Goal: Task Accomplishment & Management: Manage account settings

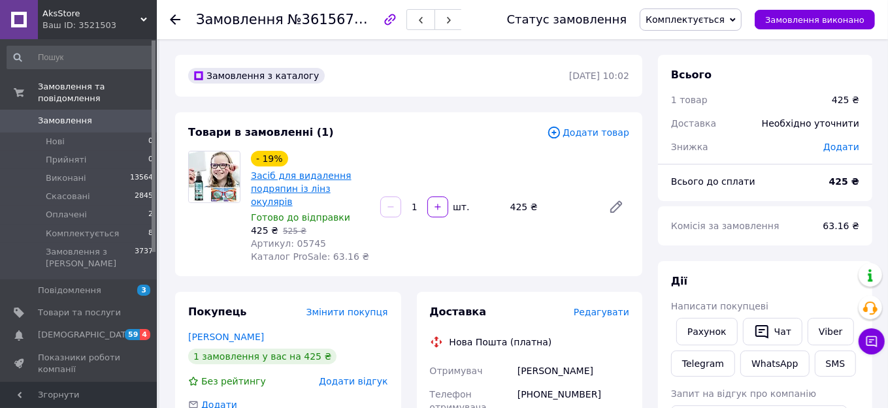
click at [289, 206] on link "Засіб для видалення подряпин із лінз окулярів" at bounding box center [301, 189] width 101 height 37
click at [61, 228] on span "Комплектується" at bounding box center [82, 234] width 73 height 12
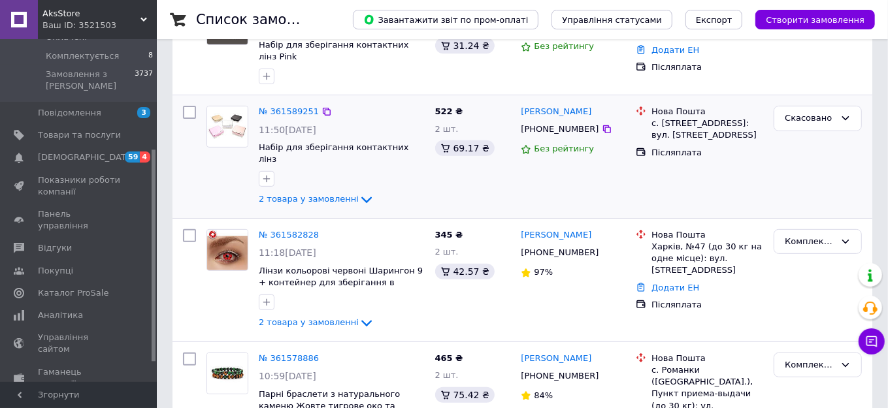
scroll to position [297, 0]
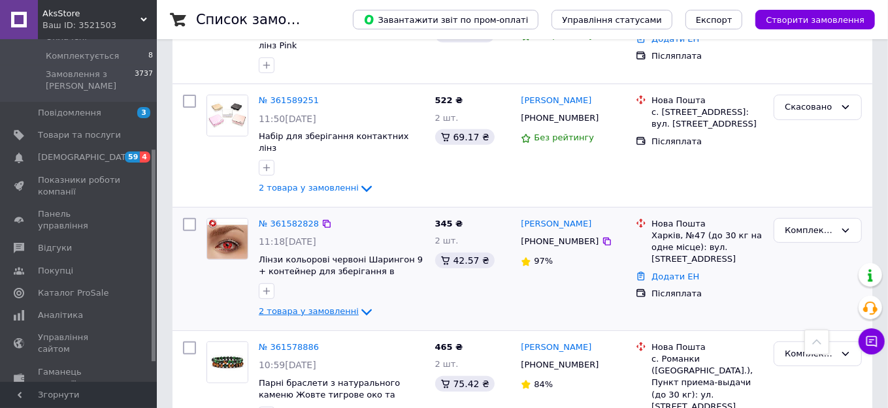
click at [359, 305] on icon at bounding box center [367, 313] width 16 height 16
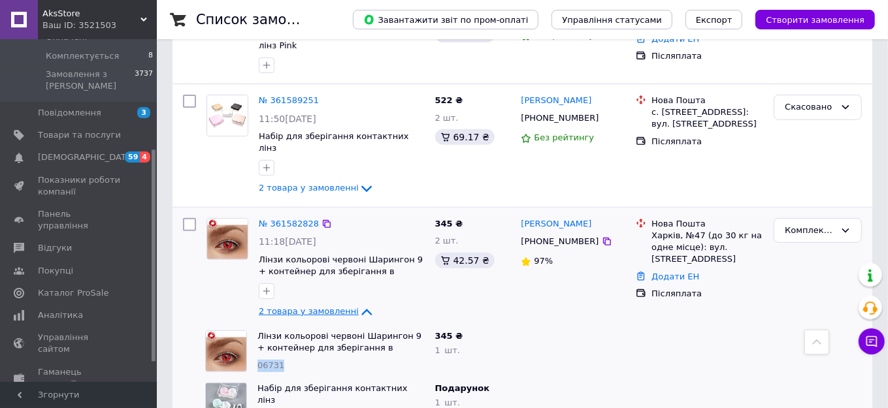
drag, startPoint x: 257, startPoint y: 342, endPoint x: 293, endPoint y: 343, distance: 36.0
click at [293, 343] on div "Лінзи кольорові червоні Шарингон 9 + контейнер для зберігання в подарунок 06731" at bounding box center [341, 351] width 178 height 52
copy span "06731"
click at [68, 129] on span "Товари та послуги" at bounding box center [79, 135] width 83 height 12
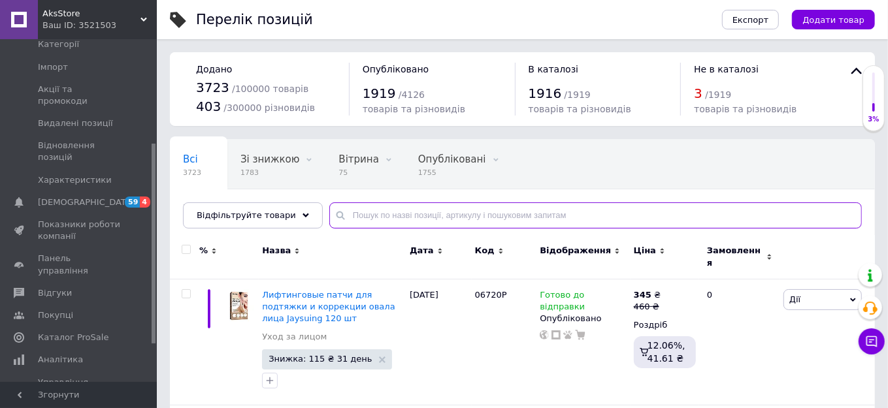
paste input "06731"
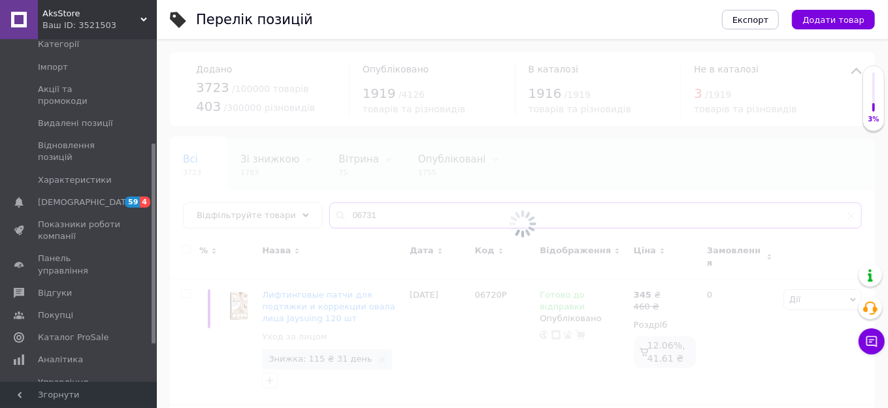
type input "06731"
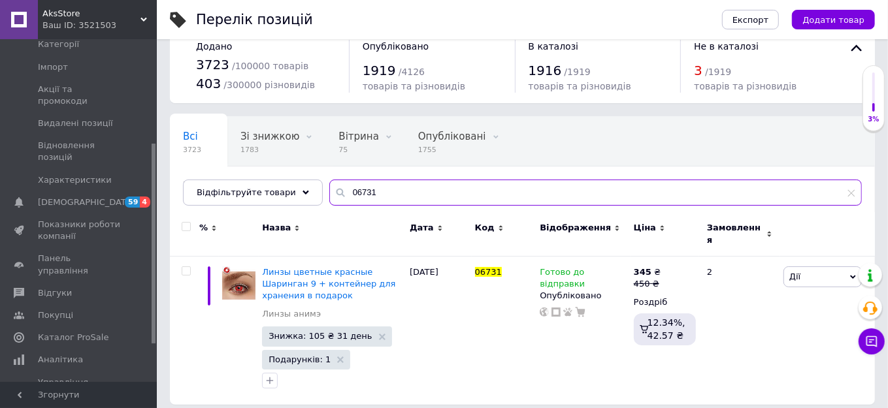
scroll to position [36, 0]
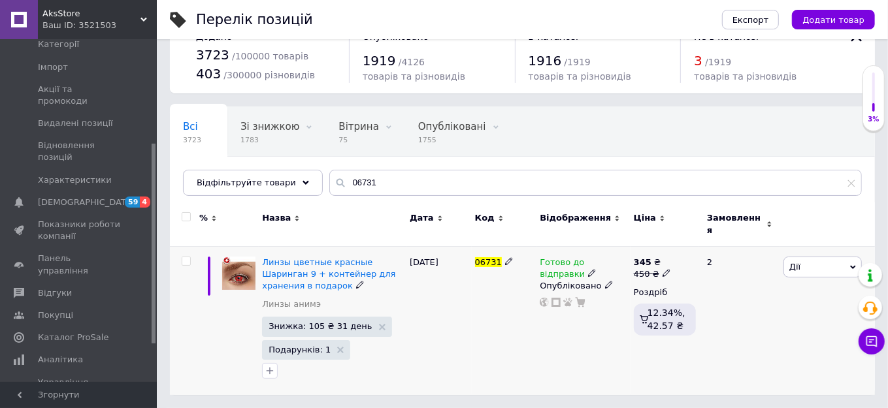
click at [605, 284] on icon at bounding box center [609, 285] width 8 height 8
click at [592, 305] on li "Прихований" at bounding box center [581, 311] width 92 height 18
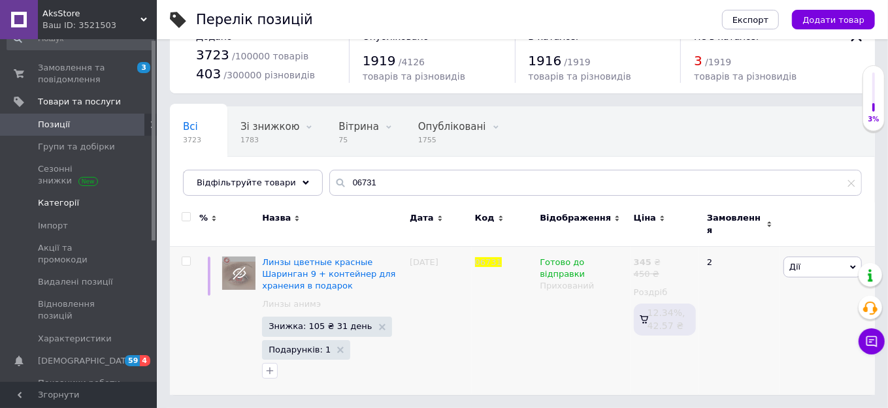
scroll to position [0, 0]
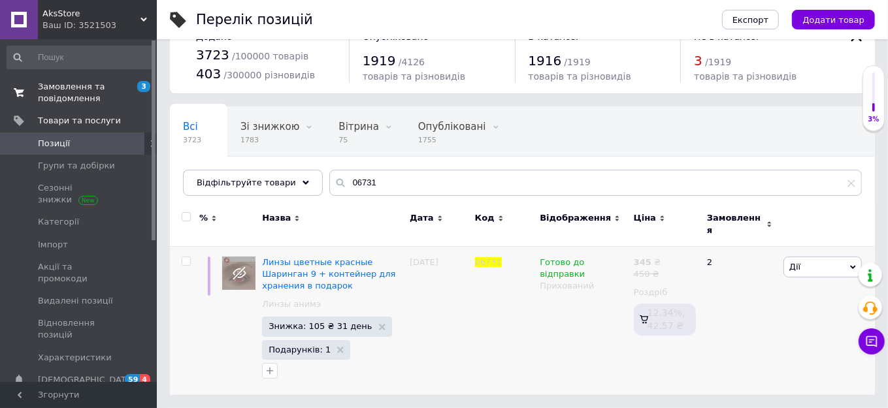
click at [85, 94] on span "Замовлення та повідомлення" at bounding box center [79, 93] width 83 height 24
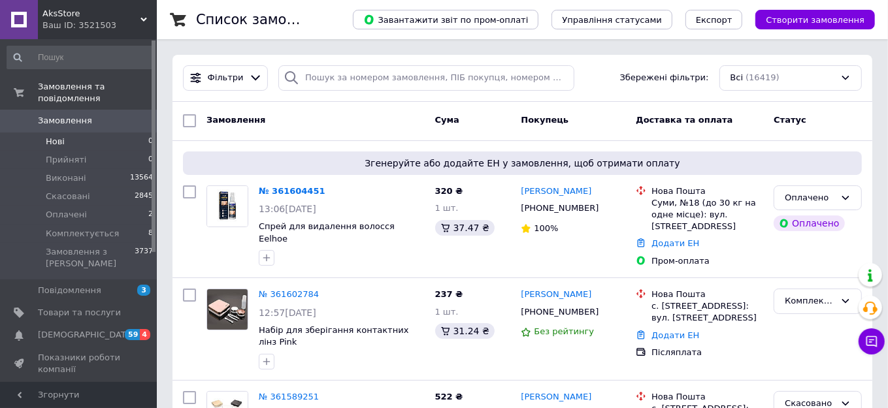
click at [78, 133] on li "Нові 0" at bounding box center [80, 142] width 161 height 18
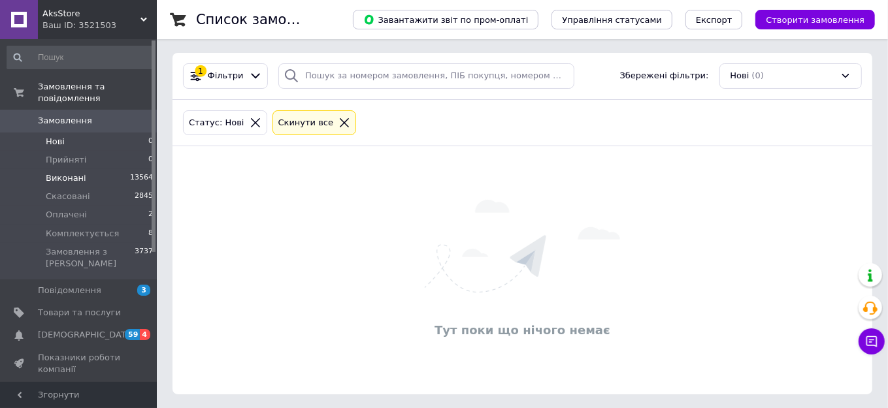
scroll to position [3, 0]
click at [97, 206] on li "Оплачені 2" at bounding box center [80, 215] width 161 height 18
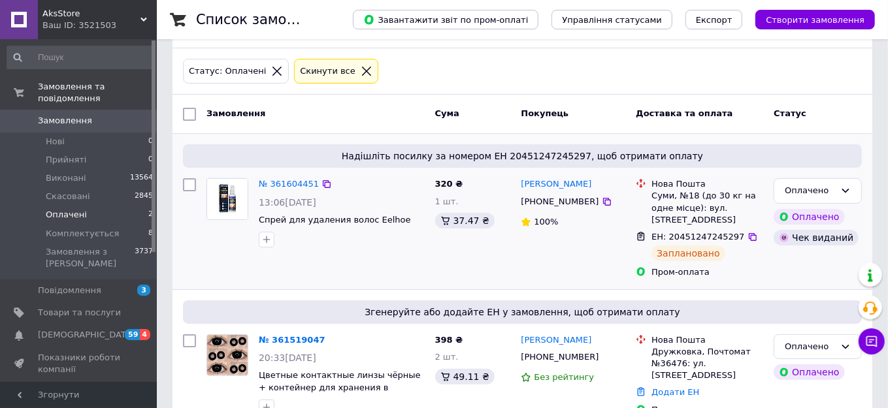
scroll to position [106, 0]
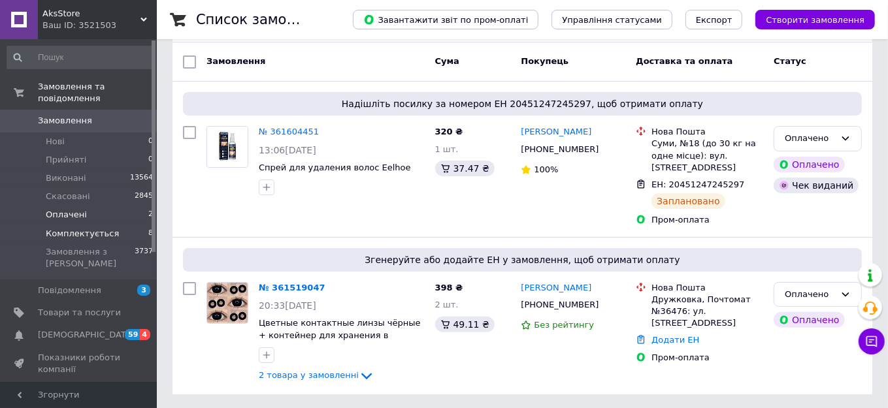
click at [110, 225] on li "Комплектується 8" at bounding box center [80, 234] width 161 height 18
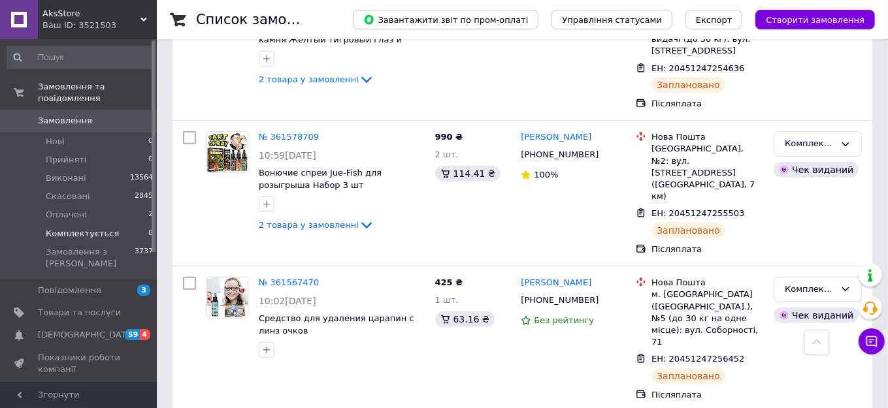
scroll to position [546, 0]
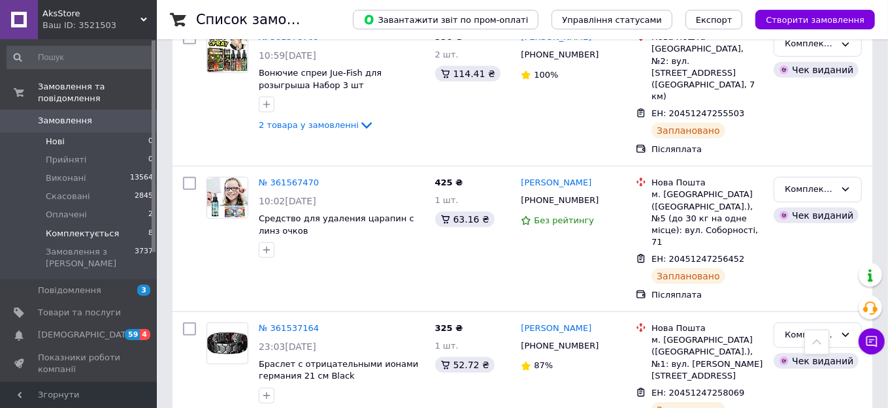
click at [64, 135] on li "Нові 0" at bounding box center [80, 142] width 161 height 18
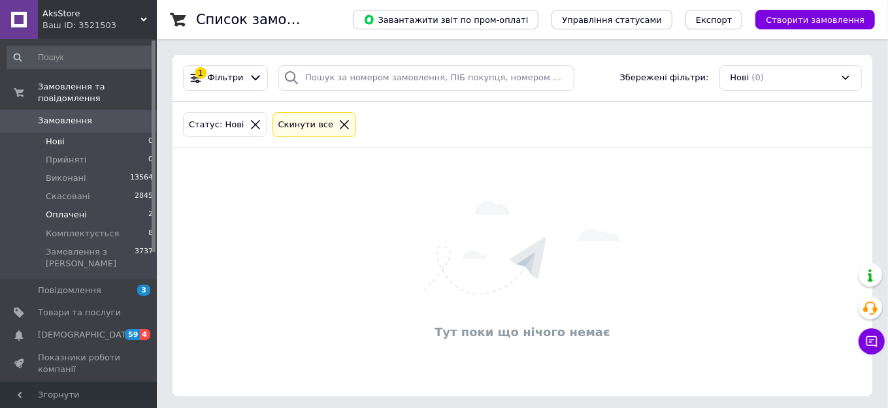
click at [83, 206] on li "Оплачені 2" at bounding box center [80, 215] width 161 height 18
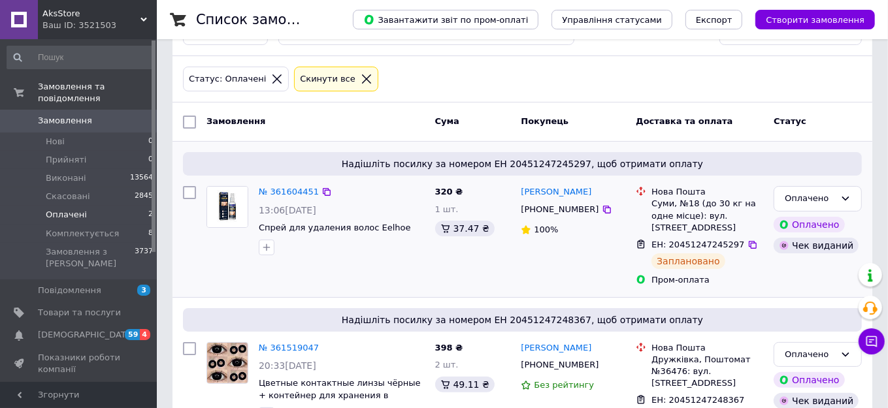
scroll to position [46, 0]
click at [80, 228] on span "Комплектується" at bounding box center [82, 234] width 73 height 12
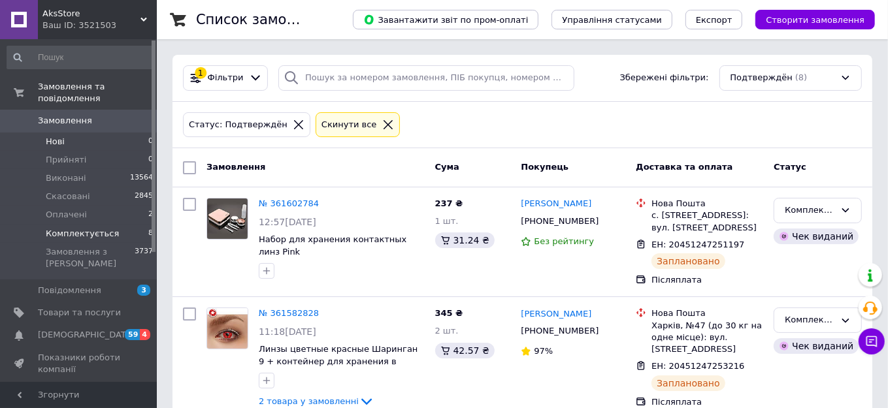
click at [56, 136] on span "Нові" at bounding box center [55, 142] width 19 height 12
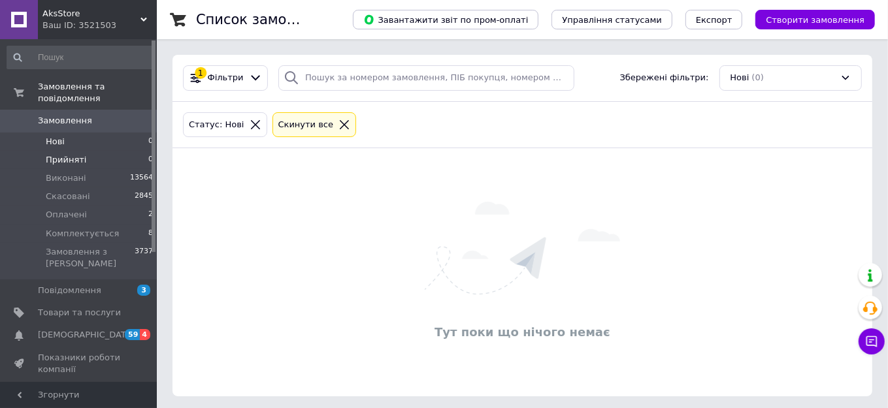
click at [69, 154] on span "Прийняті" at bounding box center [66, 160] width 41 height 12
click at [63, 136] on span "Нові" at bounding box center [55, 142] width 19 height 12
click at [86, 206] on li "Оплачені 2" at bounding box center [80, 215] width 161 height 18
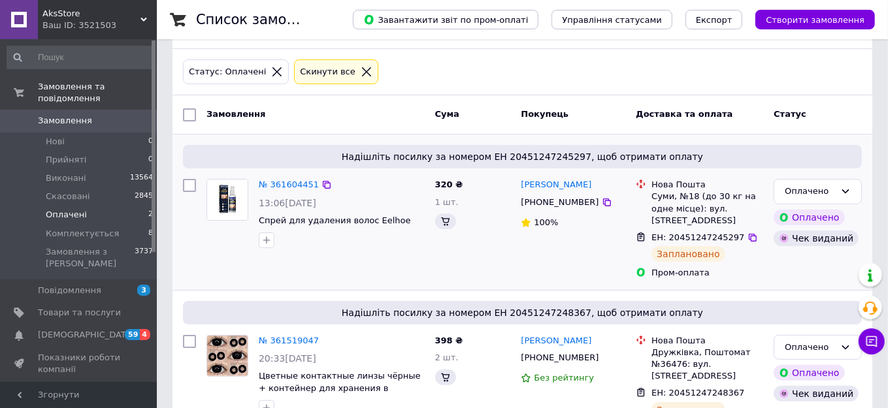
scroll to position [106, 0]
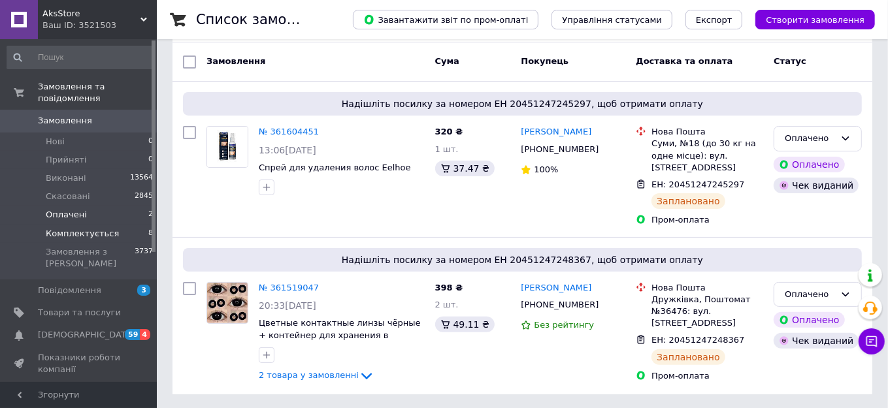
click at [106, 228] on span "Комплектується" at bounding box center [82, 234] width 73 height 12
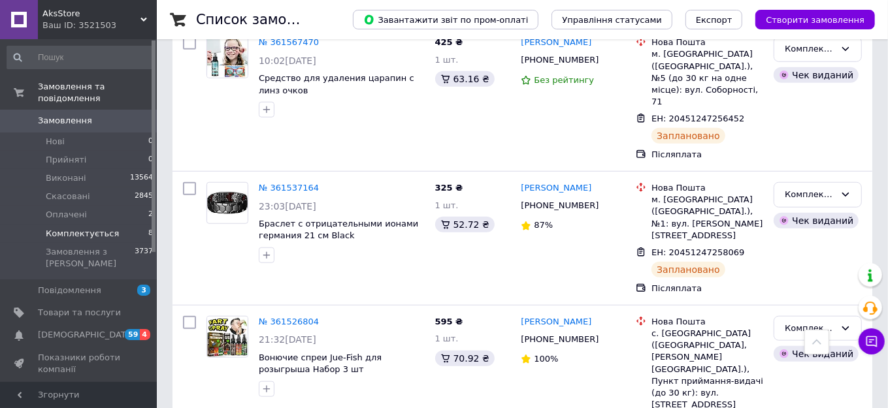
scroll to position [804, 0]
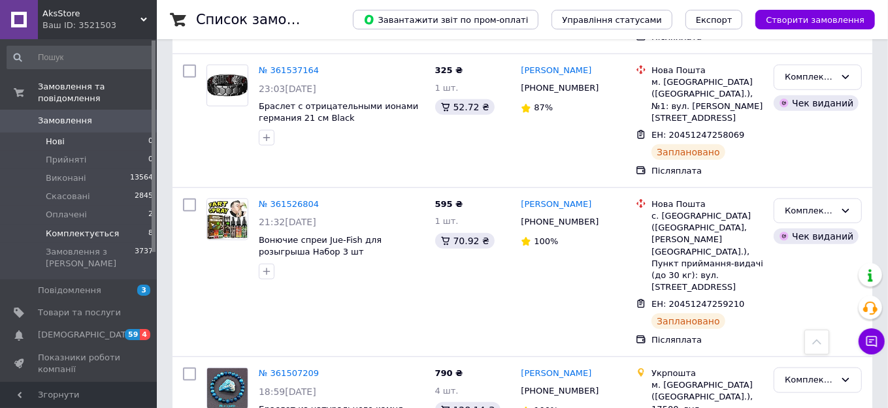
click at [61, 136] on span "Нові" at bounding box center [55, 142] width 19 height 12
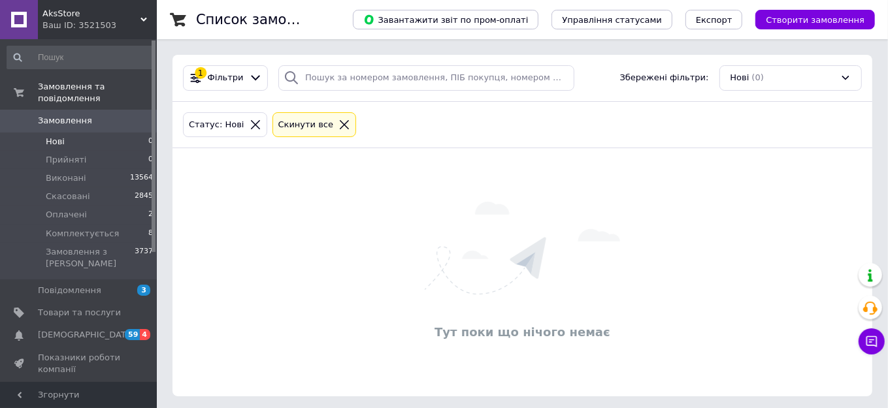
click at [133, 18] on span "AksStore" at bounding box center [91, 14] width 98 height 12
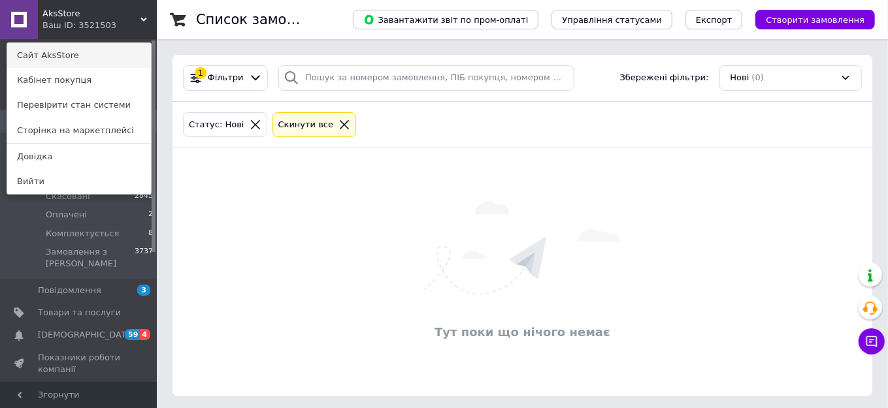
click at [59, 55] on link "Сайт AksStore" at bounding box center [79, 55] width 144 height 25
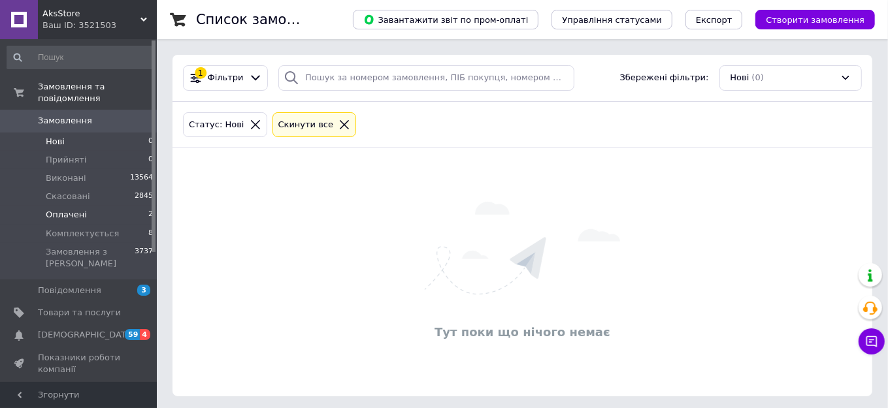
click at [72, 209] on span "Оплачені" at bounding box center [66, 215] width 41 height 12
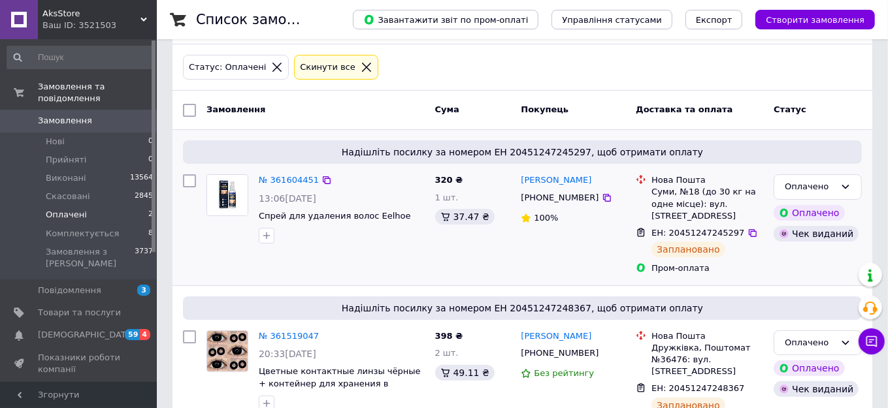
scroll to position [106, 0]
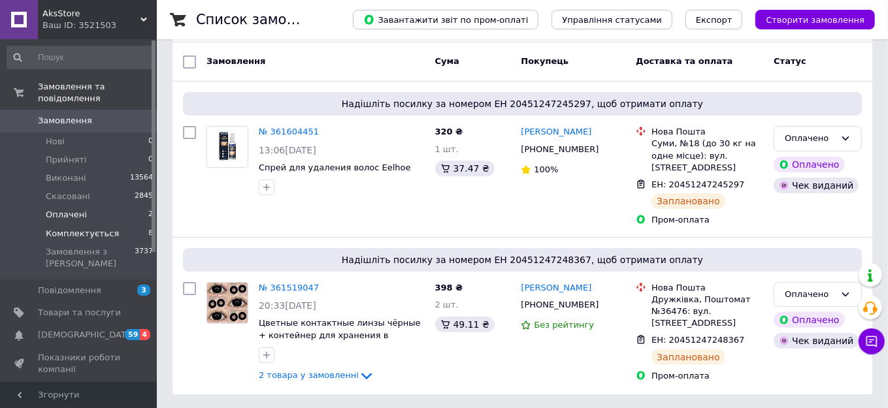
click at [107, 225] on li "Комплектується 8" at bounding box center [80, 234] width 161 height 18
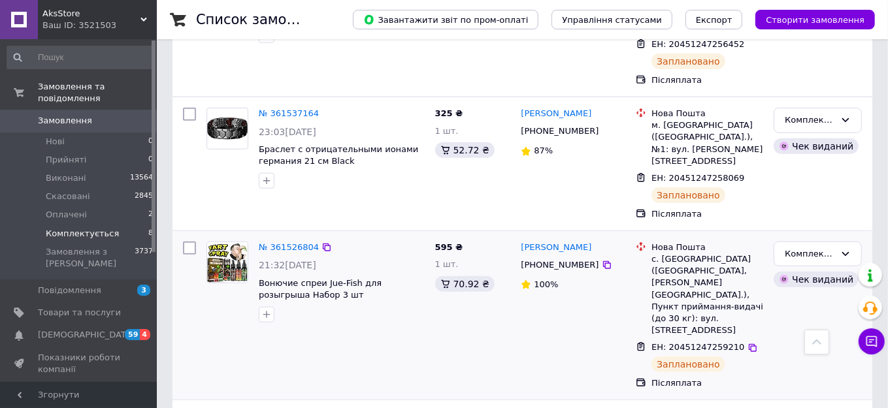
scroll to position [804, 0]
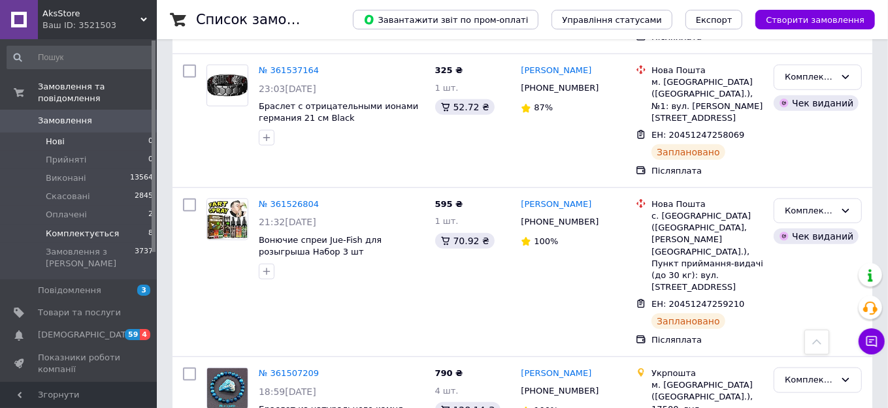
click at [67, 133] on li "Нові 0" at bounding box center [80, 142] width 161 height 18
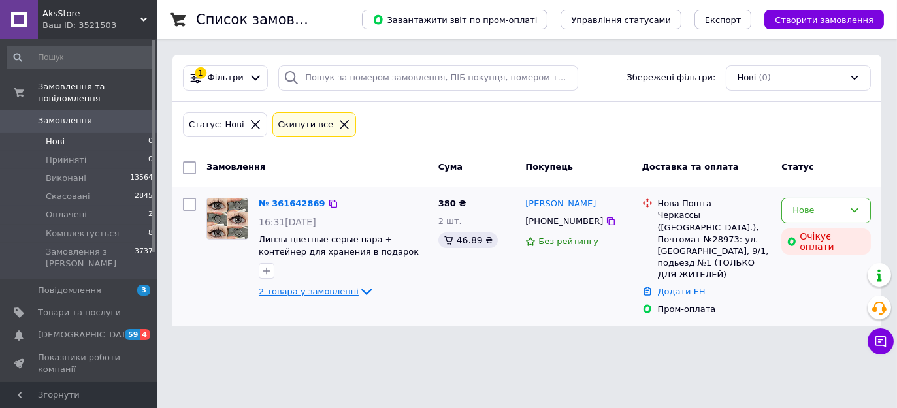
click at [361, 292] on icon at bounding box center [366, 293] width 10 height 7
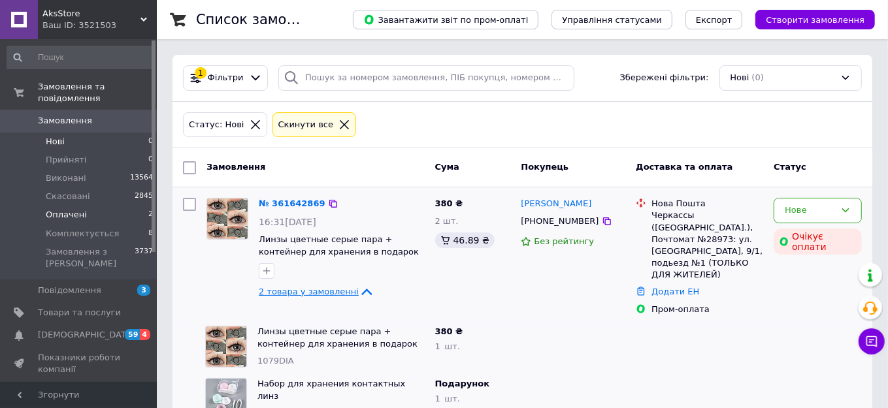
click at [65, 209] on span "Оплачені" at bounding box center [66, 215] width 41 height 12
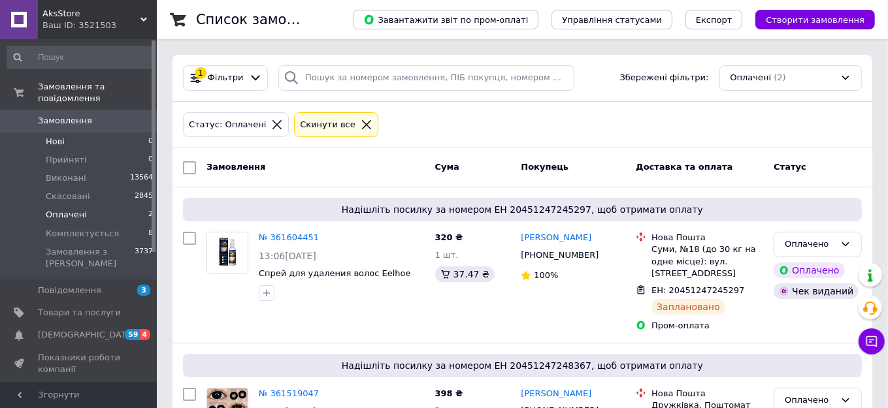
click at [88, 133] on li "Нові 0" at bounding box center [80, 142] width 161 height 18
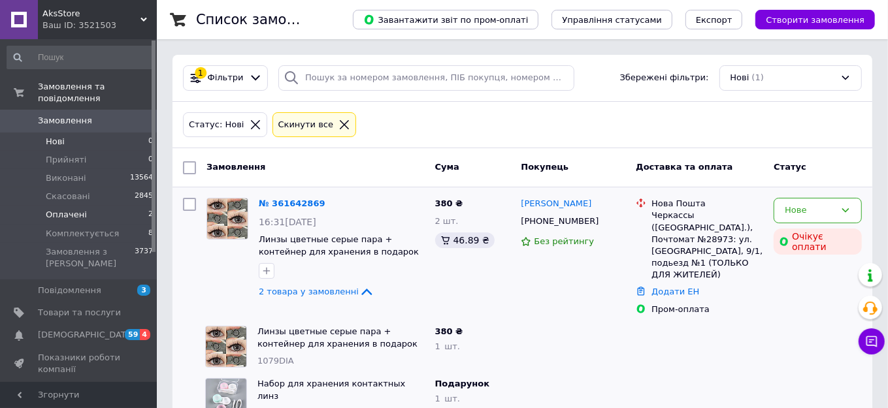
click at [87, 206] on li "Оплачені 2" at bounding box center [80, 215] width 161 height 18
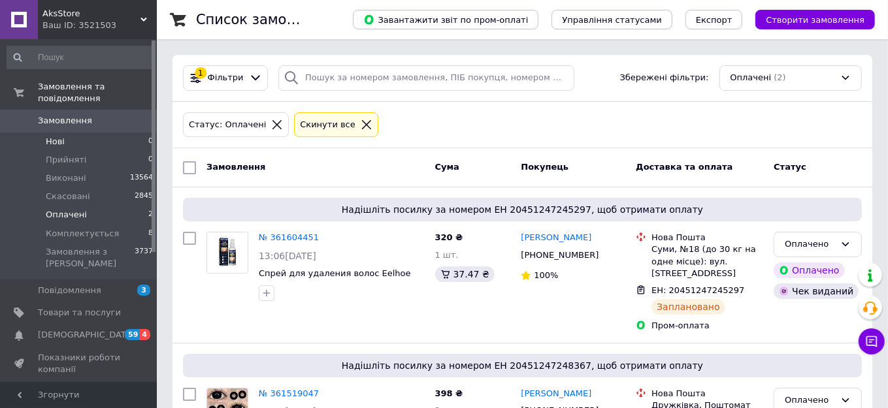
click at [61, 136] on span "Нові" at bounding box center [55, 142] width 19 height 12
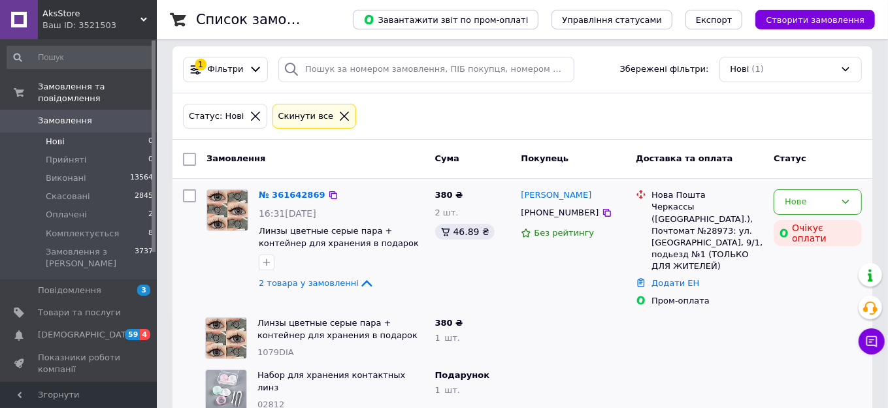
scroll to position [24, 0]
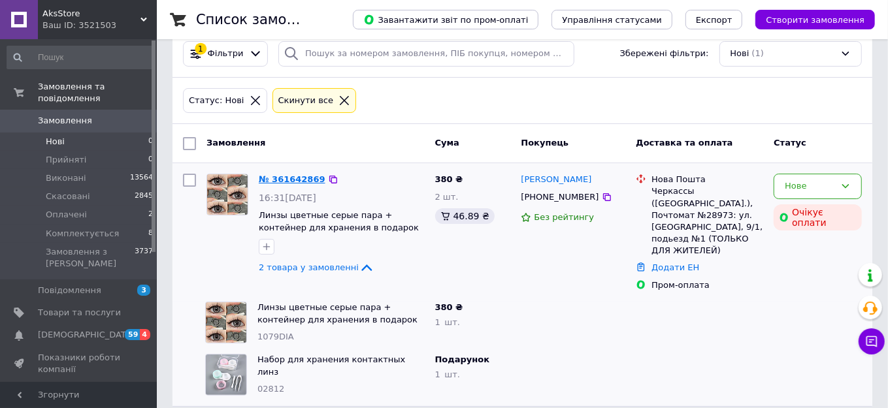
click at [290, 178] on link "№ 361642869" at bounding box center [292, 179] width 67 height 10
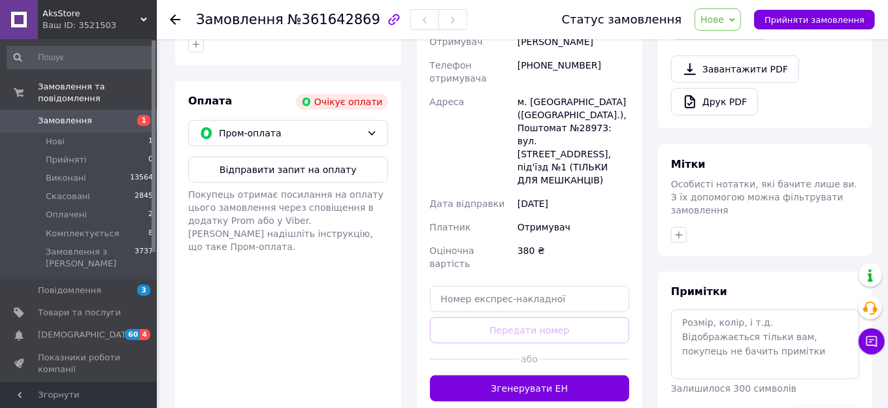
scroll to position [594, 0]
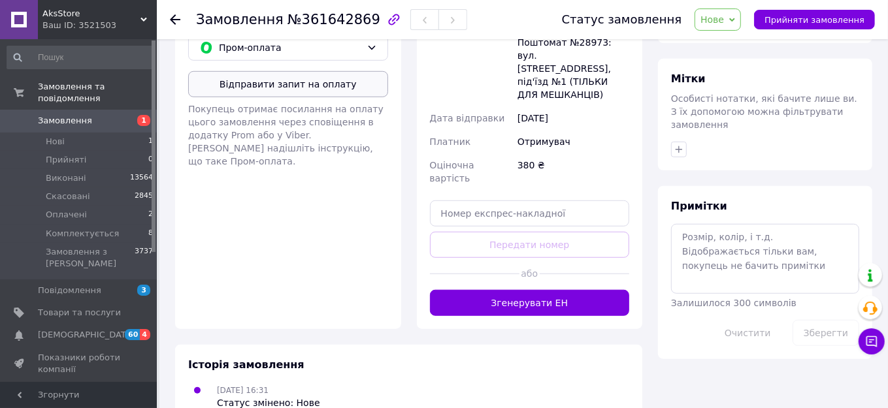
click at [275, 97] on button "Відправити запит на оплату" at bounding box center [288, 84] width 200 height 26
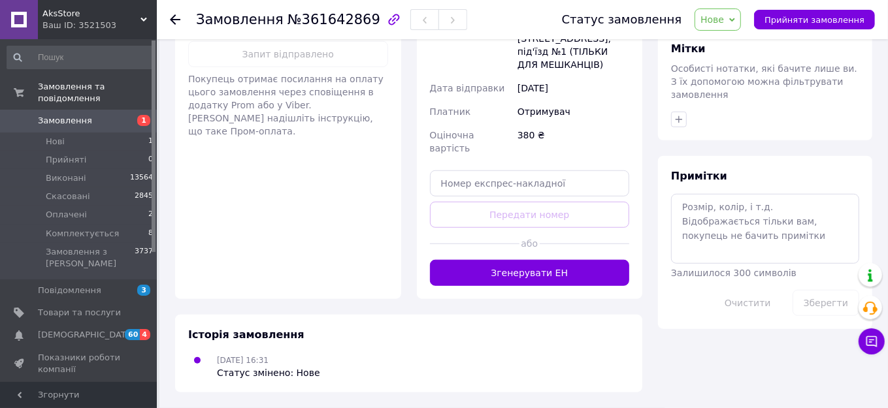
scroll to position [535, 0]
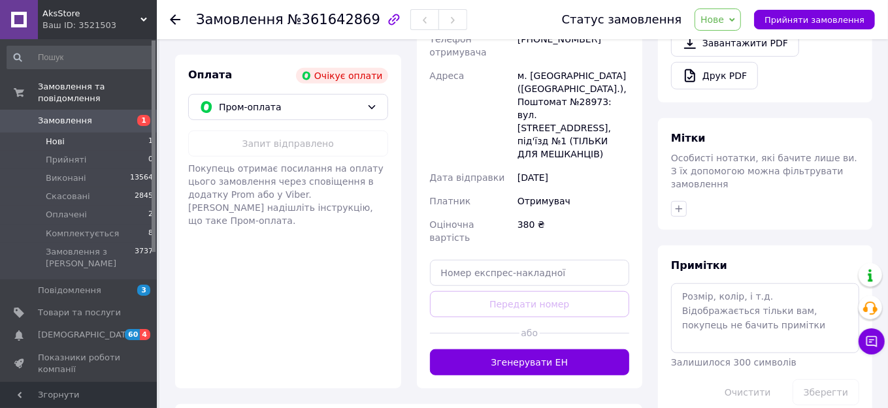
click at [52, 136] on span "Нові" at bounding box center [55, 142] width 19 height 12
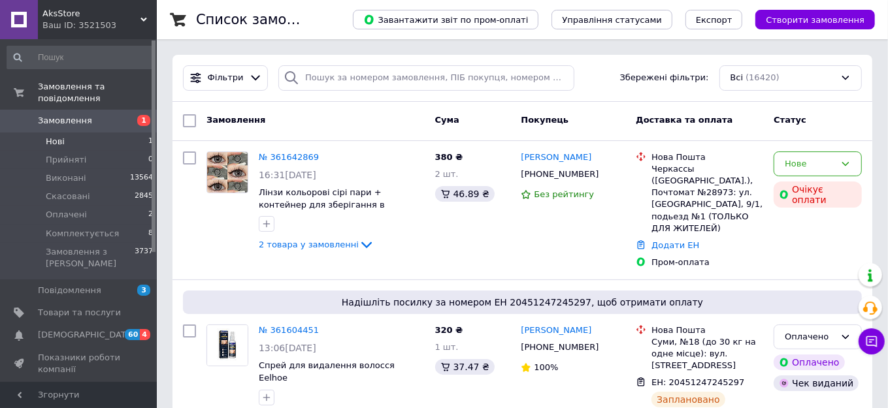
click at [60, 136] on span "Нові" at bounding box center [55, 142] width 19 height 12
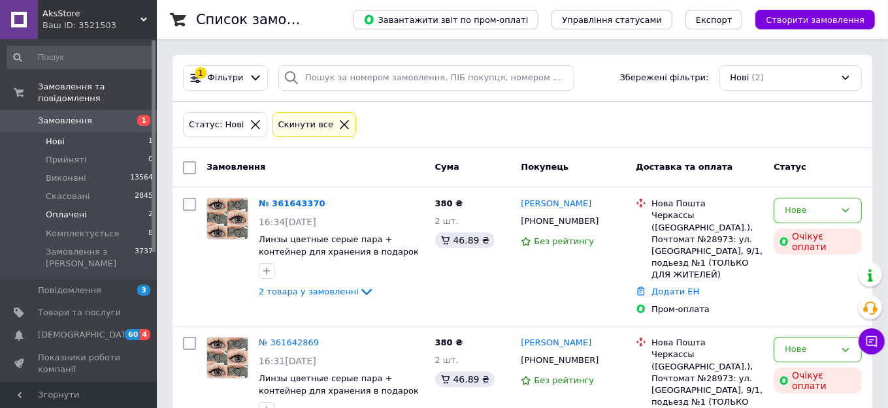
click at [76, 209] on span "Оплачені" at bounding box center [66, 215] width 41 height 12
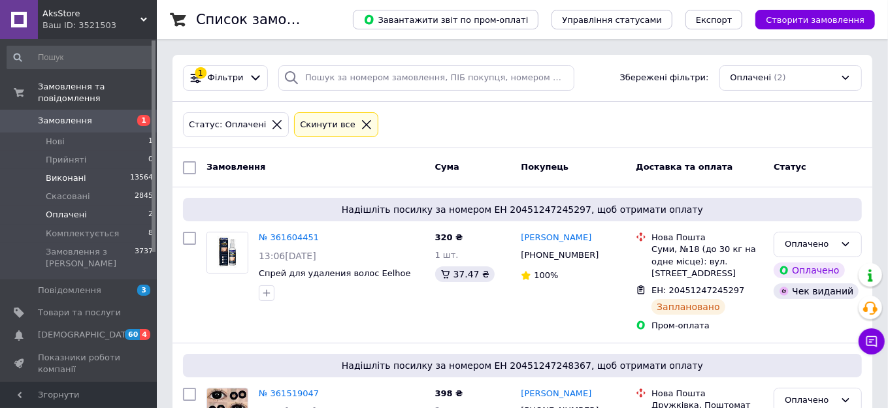
scroll to position [106, 0]
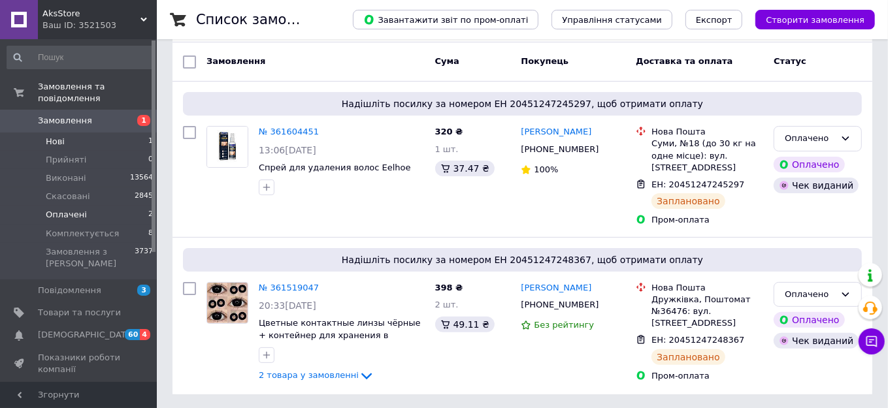
click at [59, 136] on span "Нові" at bounding box center [55, 142] width 19 height 12
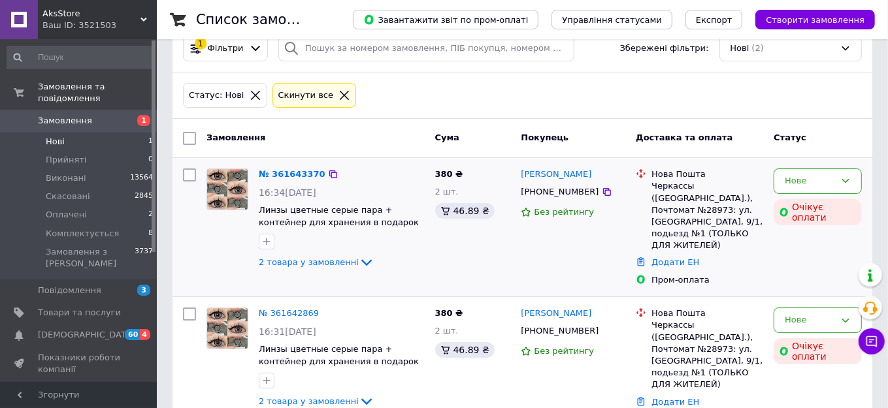
scroll to position [46, 0]
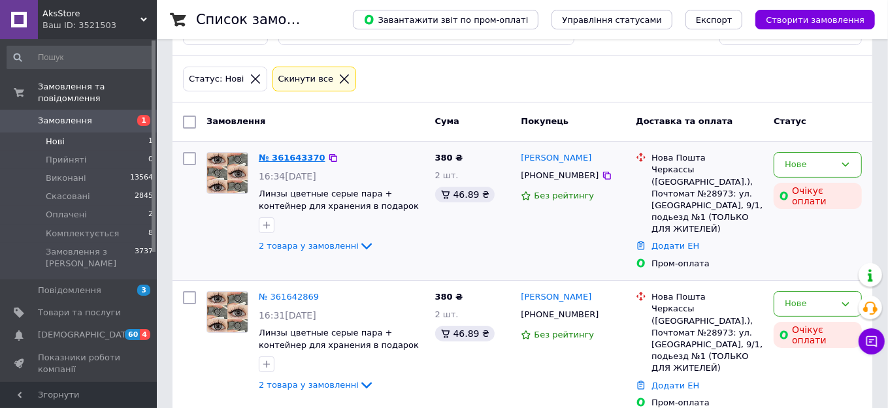
click at [278, 158] on link "№ 361643370" at bounding box center [292, 158] width 67 height 10
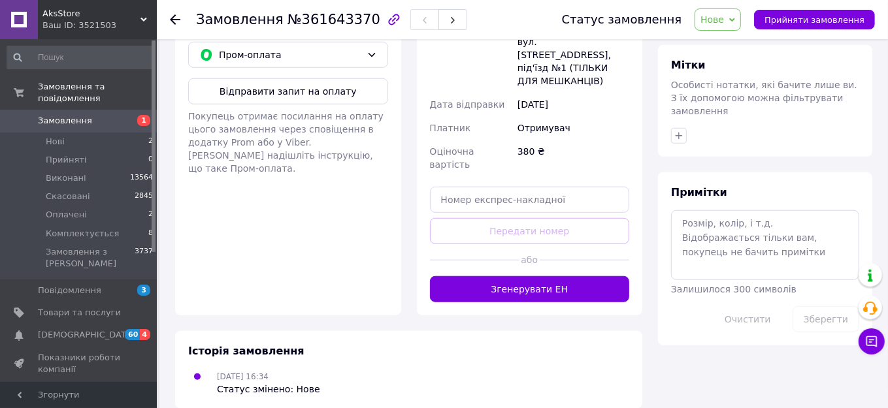
scroll to position [699, 0]
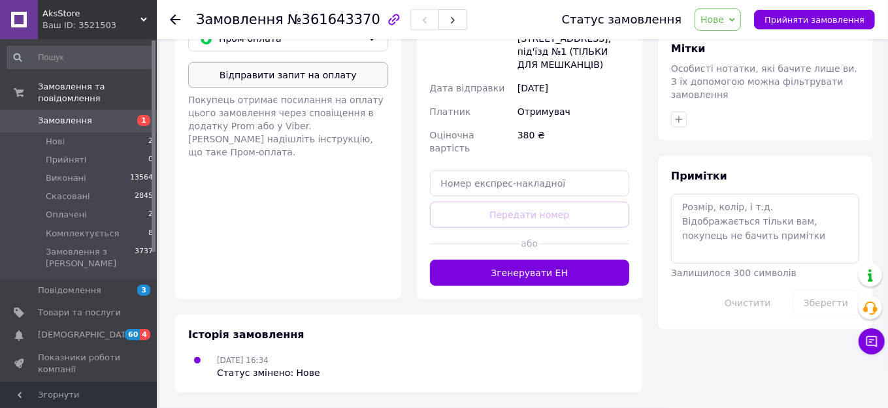
click at [307, 88] on button "Відправити запит на оплату" at bounding box center [288, 75] width 200 height 26
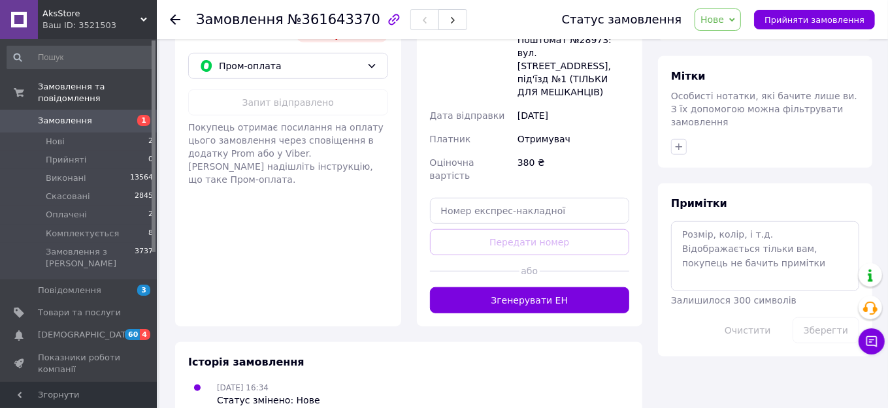
scroll to position [461, 0]
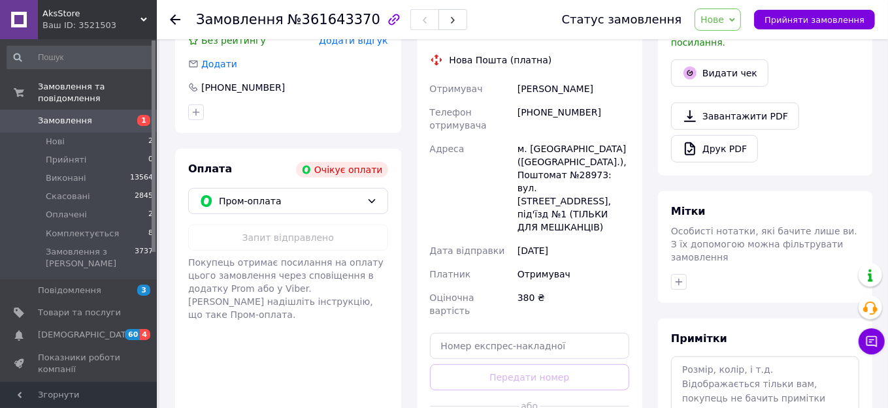
click at [177, 18] on icon at bounding box center [175, 19] width 10 height 10
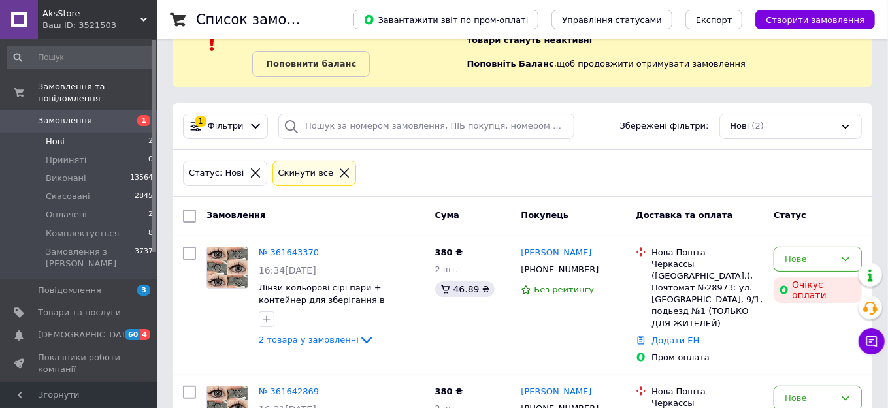
scroll to position [150, 0]
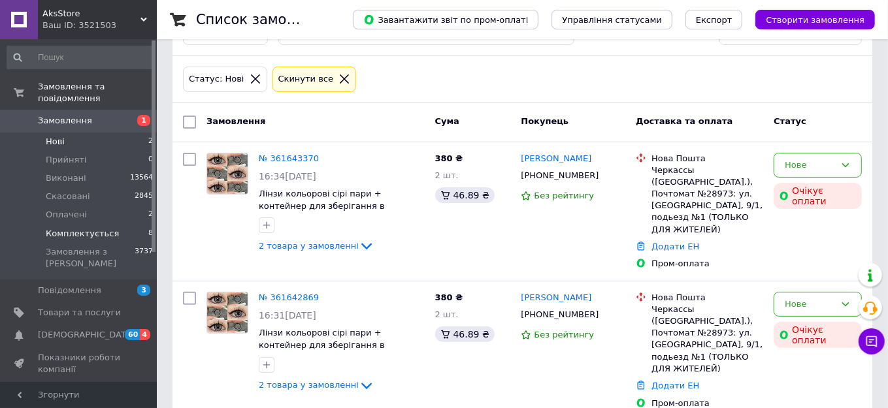
click at [84, 228] on span "Комплектується" at bounding box center [82, 234] width 73 height 12
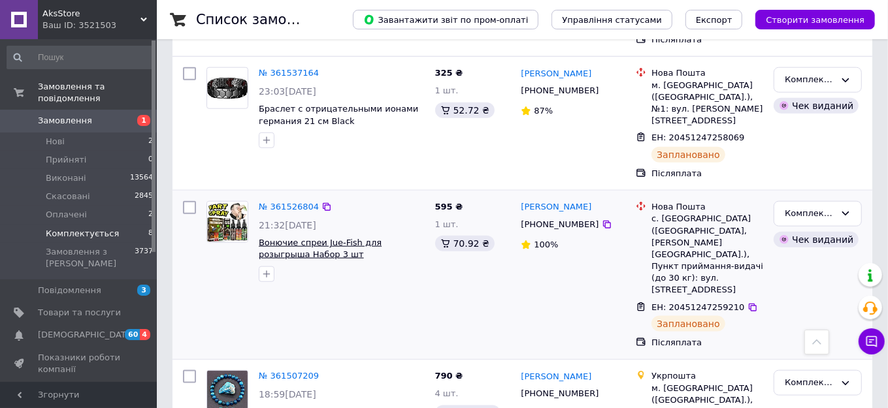
scroll to position [909, 0]
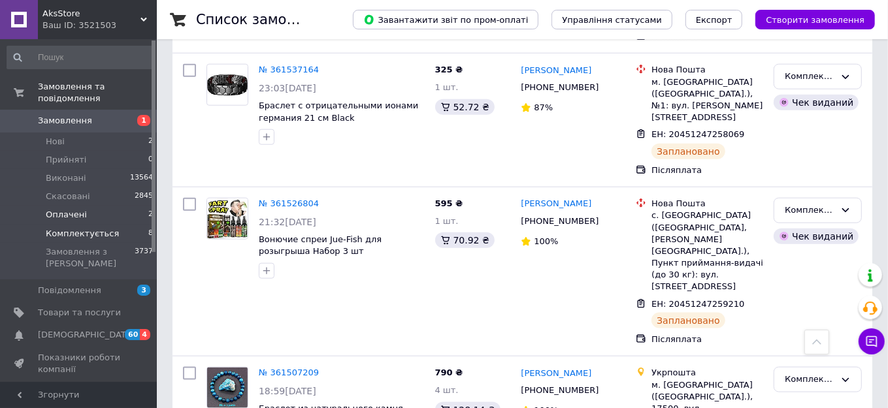
click at [66, 209] on span "Оплачені" at bounding box center [66, 215] width 41 height 12
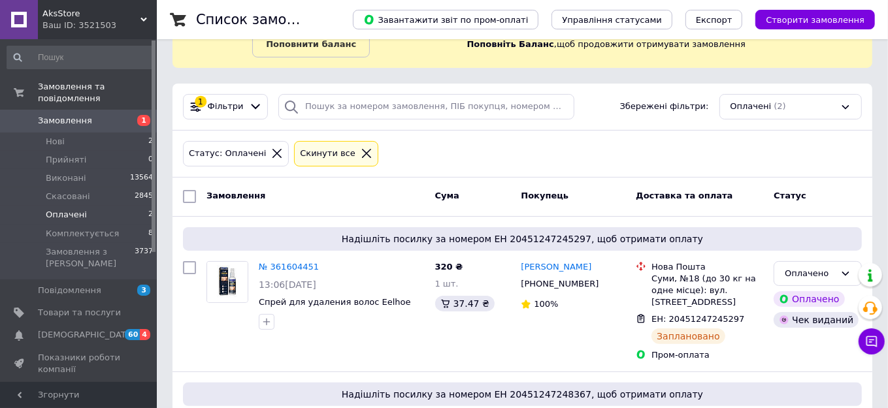
scroll to position [210, 0]
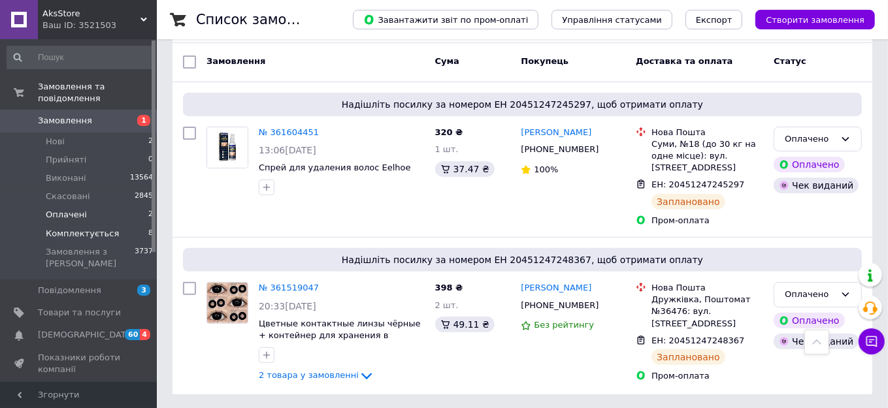
click at [52, 228] on span "Комплектується" at bounding box center [82, 234] width 73 height 12
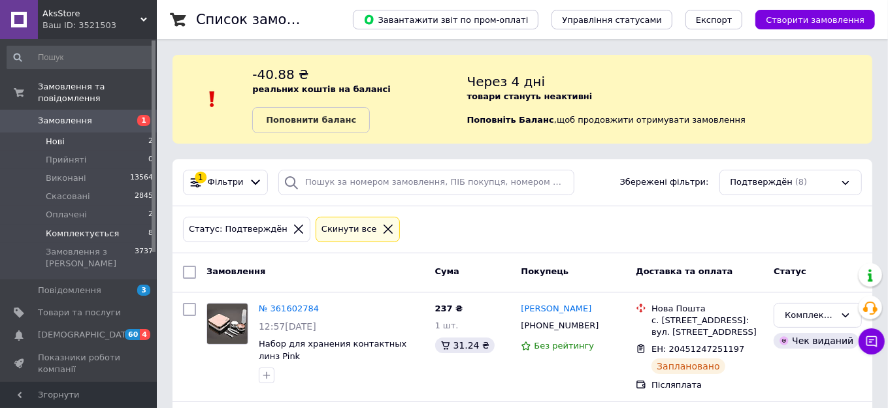
click at [63, 136] on span "Нові" at bounding box center [55, 142] width 19 height 12
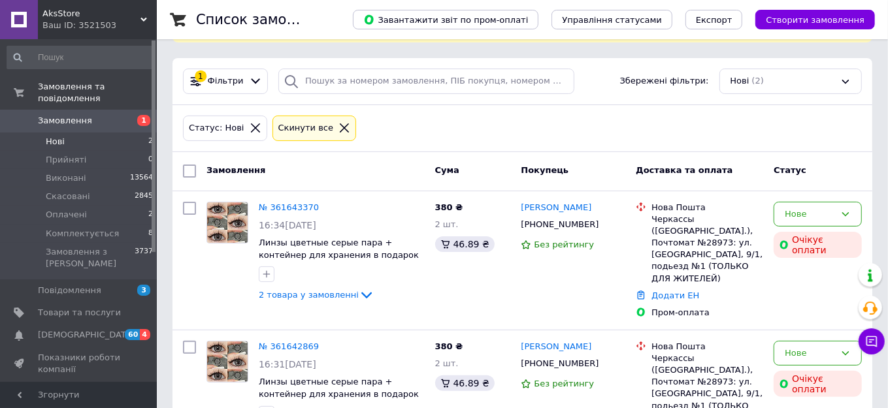
scroll to position [150, 0]
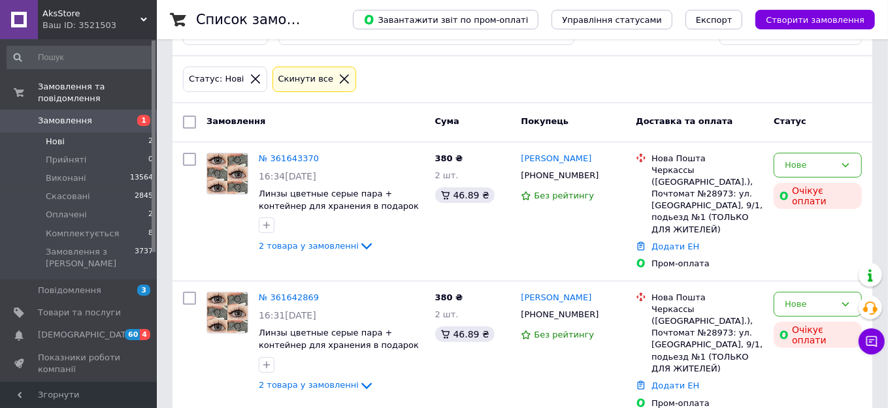
click at [71, 134] on li "Нові 2" at bounding box center [80, 142] width 161 height 18
click at [71, 209] on span "Оплачені" at bounding box center [66, 215] width 41 height 12
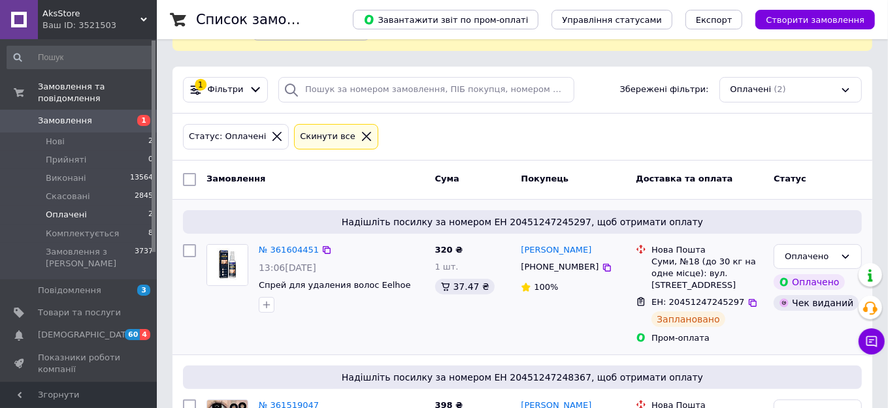
scroll to position [178, 0]
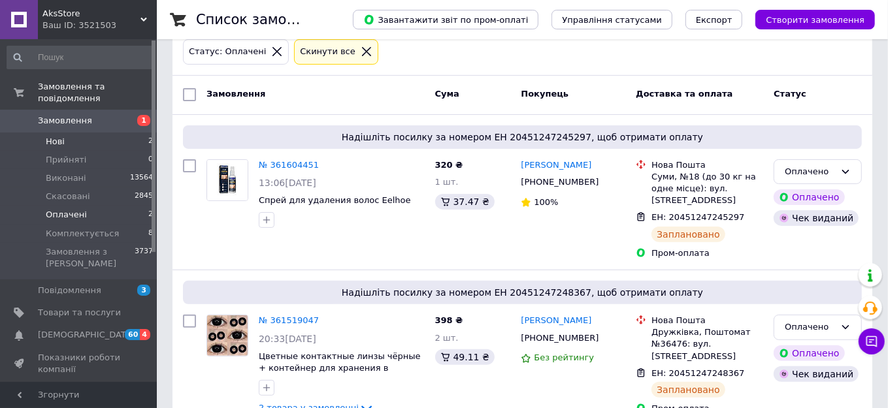
click at [51, 136] on span "Нові" at bounding box center [55, 142] width 19 height 12
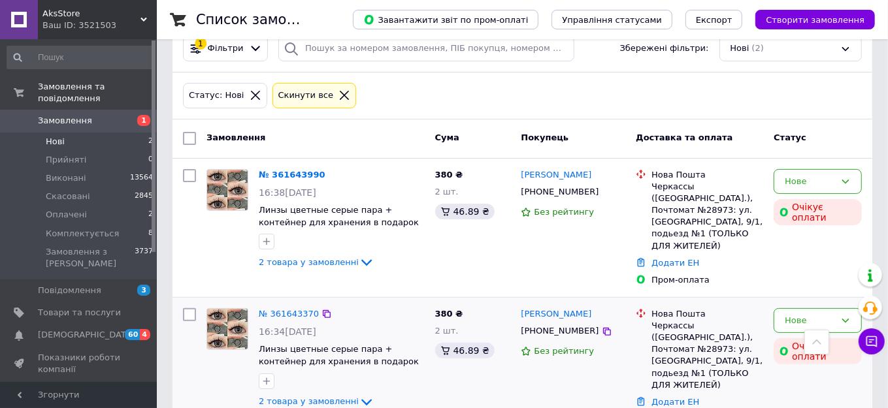
scroll to position [99, 0]
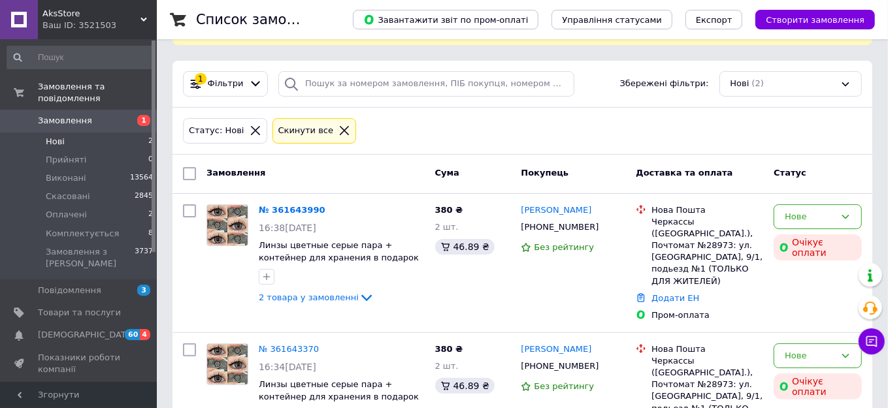
click at [72, 133] on li "Нові 2" at bounding box center [80, 142] width 161 height 18
click at [71, 154] on span "Прийняті" at bounding box center [66, 160] width 41 height 12
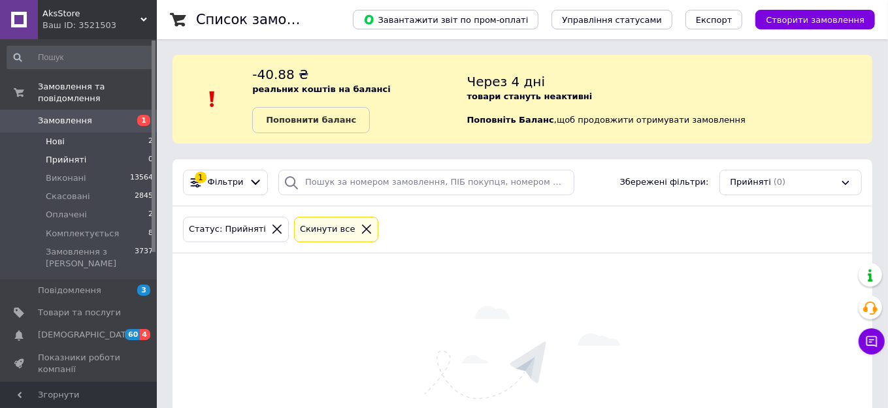
click at [57, 136] on span "Нові" at bounding box center [55, 142] width 19 height 12
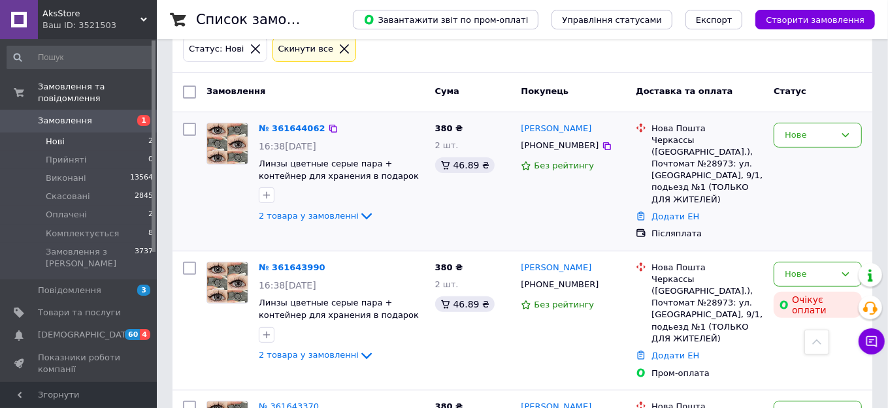
scroll to position [178, 0]
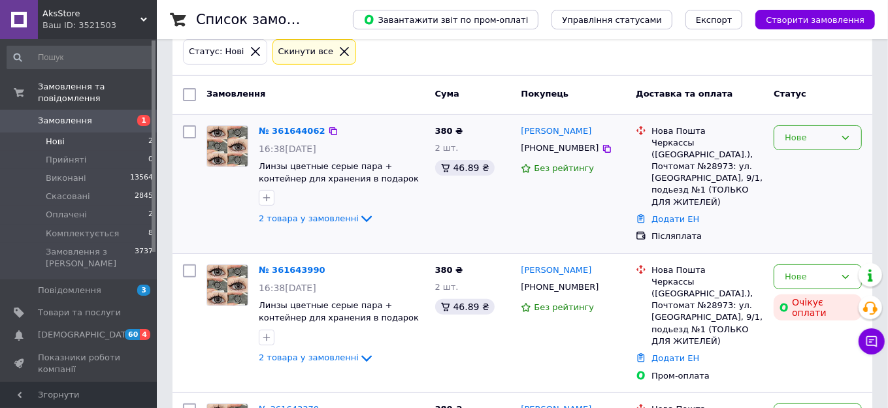
click at [812, 137] on div "Нове" at bounding box center [810, 138] width 50 height 14
click at [801, 165] on li "Прийнято" at bounding box center [817, 165] width 87 height 24
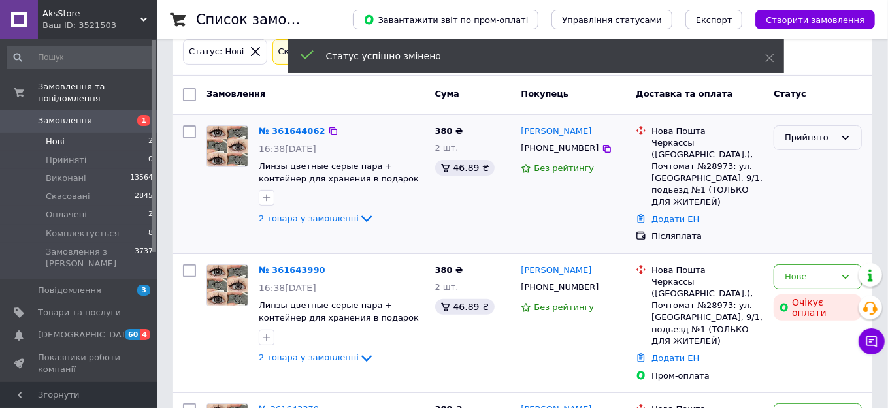
click at [806, 141] on div "Прийнято" at bounding box center [810, 138] width 50 height 14
click at [803, 233] on li "Комплектується" at bounding box center [817, 243] width 87 height 37
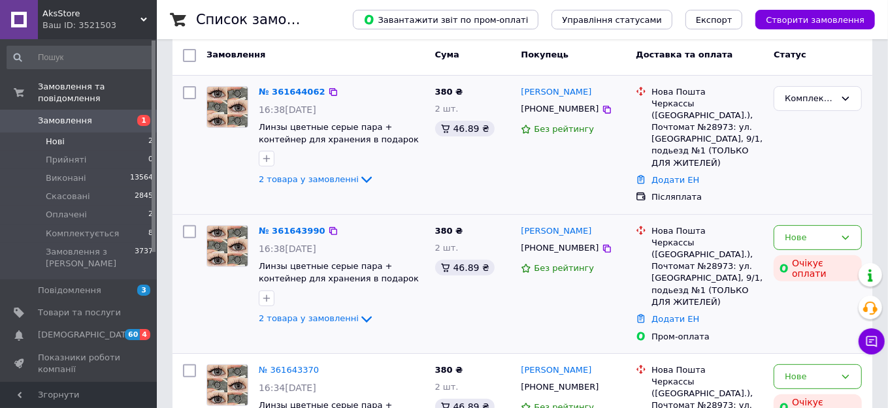
scroll to position [237, 0]
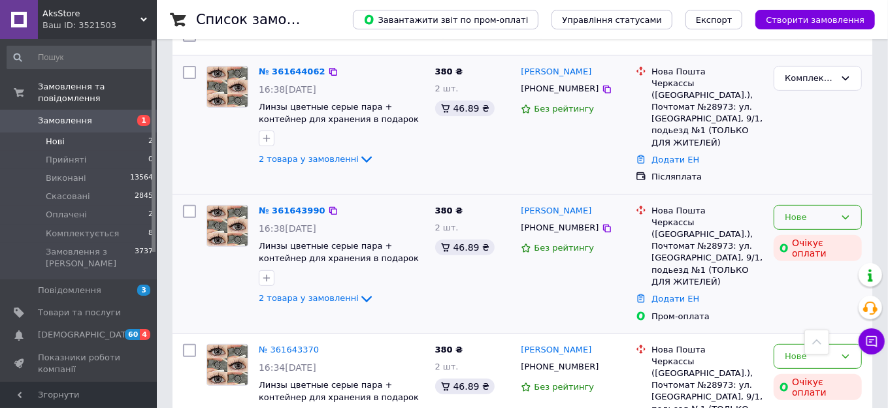
click at [806, 211] on div "Нове" at bounding box center [810, 218] width 50 height 14
click at [814, 280] on li "Скасовано" at bounding box center [817, 292] width 87 height 24
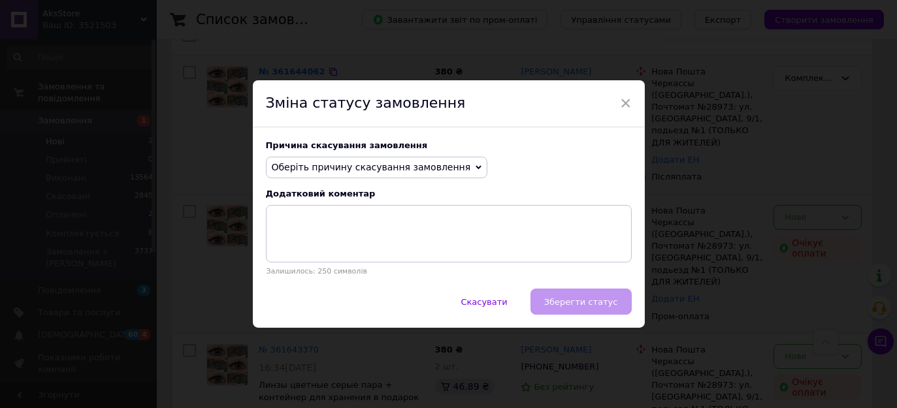
click at [471, 170] on span "Оберіть причину скасування замовлення" at bounding box center [371, 167] width 199 height 10
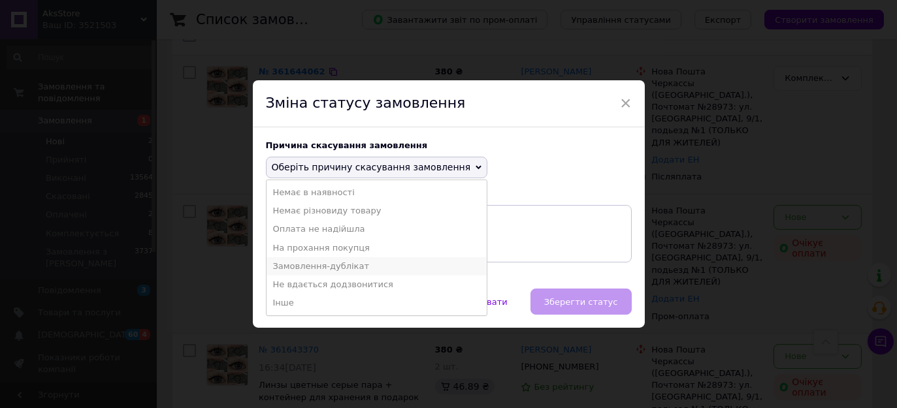
click at [346, 267] on li "Замовлення-дублікат" at bounding box center [377, 266] width 221 height 18
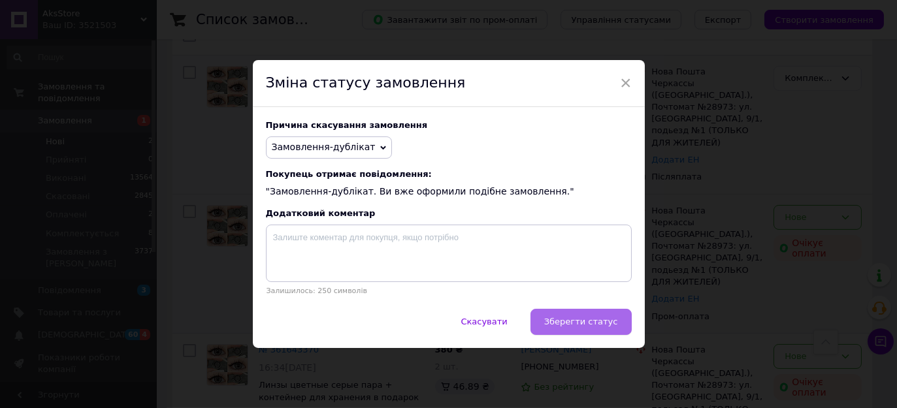
click at [582, 323] on span "Зберегти статус" at bounding box center [581, 322] width 74 height 10
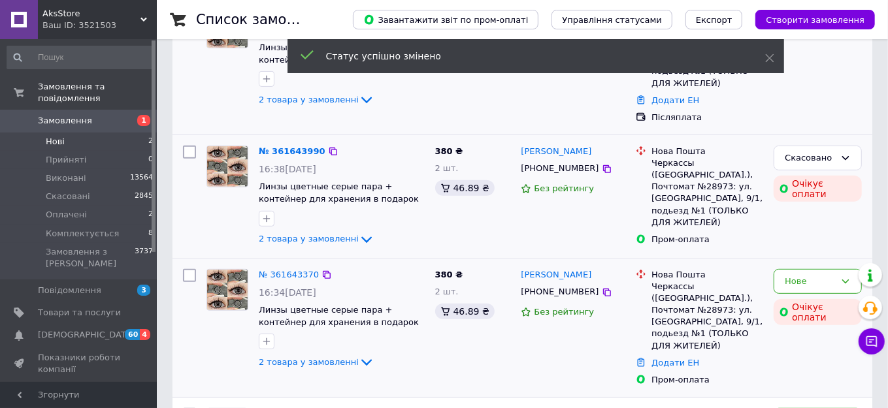
scroll to position [403, 0]
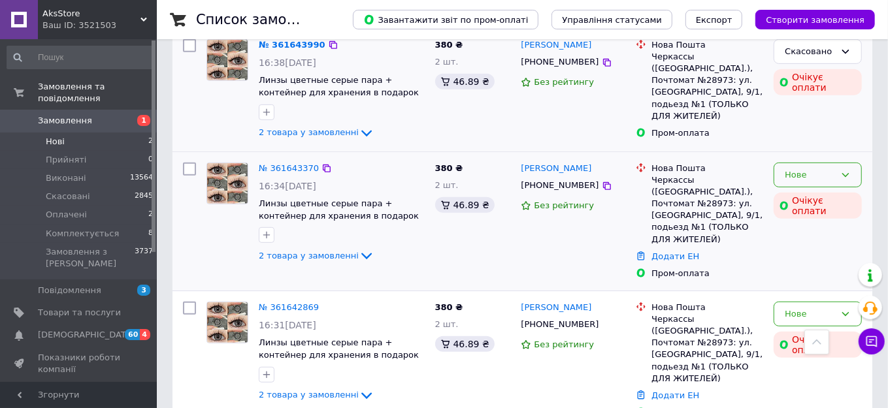
click at [841, 171] on div "Нове" at bounding box center [818, 175] width 88 height 25
click at [808, 243] on li "Скасовано" at bounding box center [817, 250] width 87 height 24
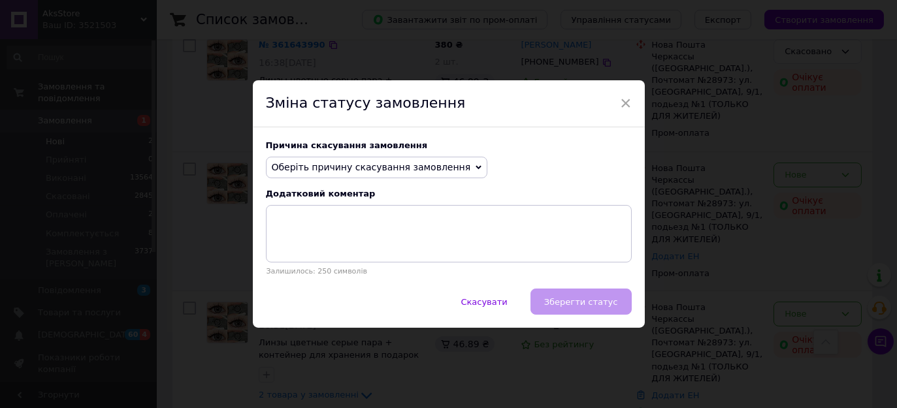
click at [369, 165] on span "Оберіть причину скасування замовлення" at bounding box center [371, 167] width 199 height 10
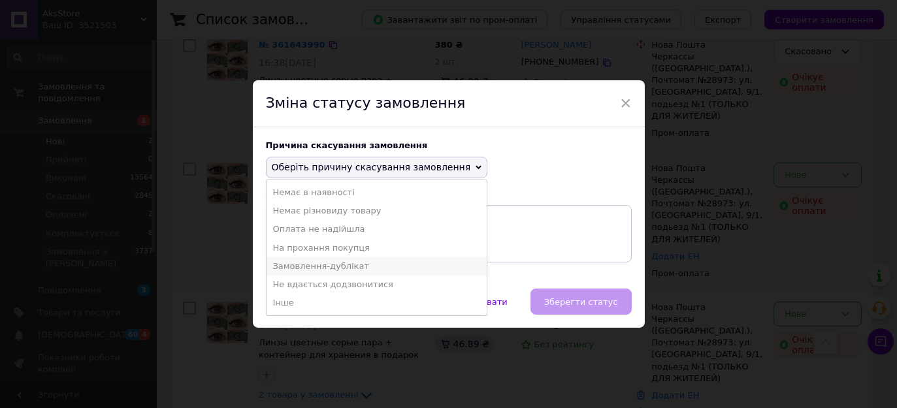
click at [308, 267] on li "Замовлення-дублікат" at bounding box center [377, 266] width 221 height 18
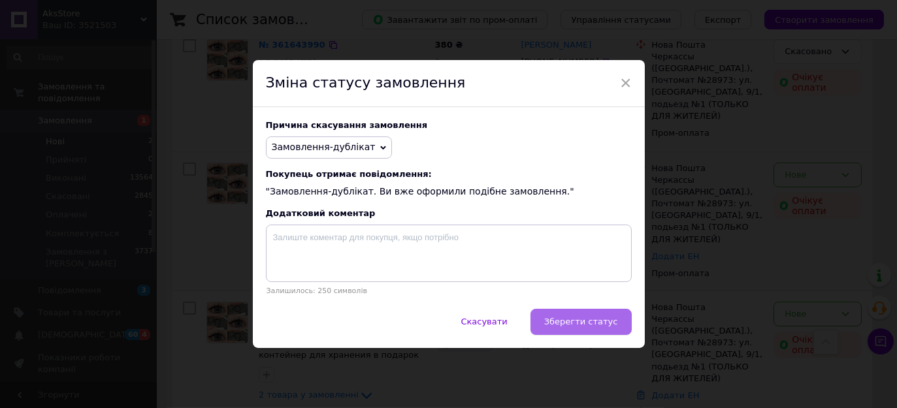
click at [584, 324] on span "Зберегти статус" at bounding box center [581, 322] width 74 height 10
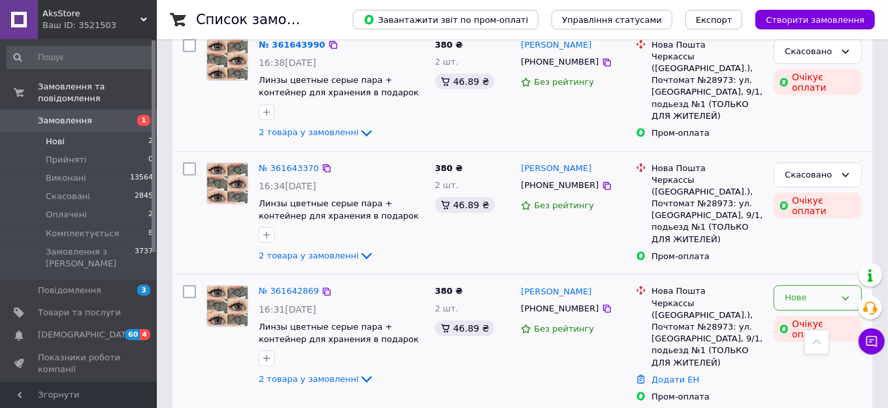
click at [793, 286] on div "Нове" at bounding box center [818, 298] width 88 height 25
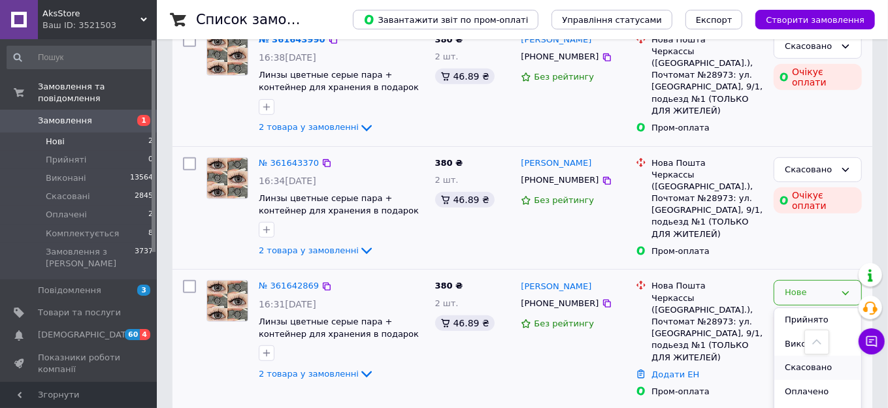
click at [783, 359] on li "Скасовано" at bounding box center [817, 368] width 87 height 24
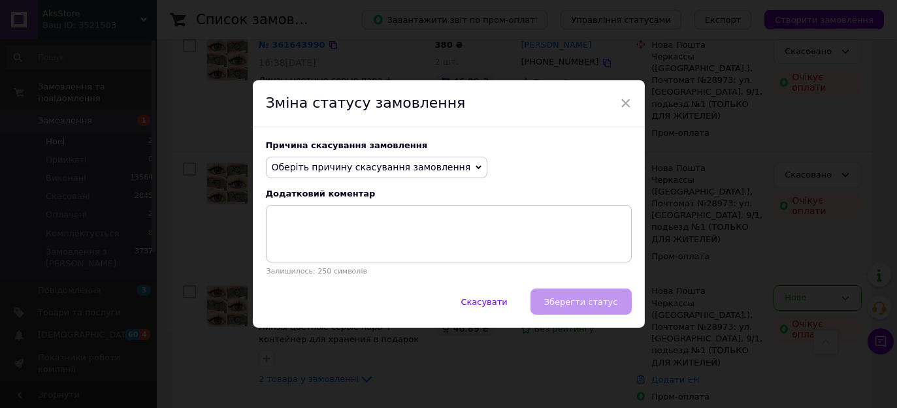
click at [363, 166] on span "Оберіть причину скасування замовлення" at bounding box center [371, 167] width 199 height 10
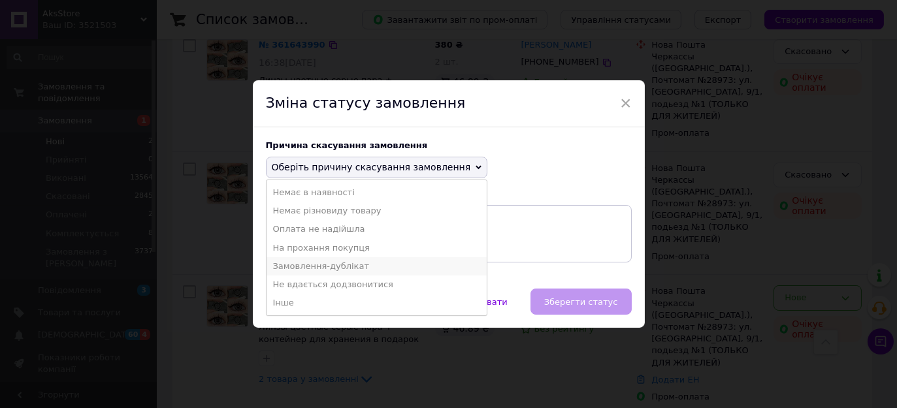
click at [320, 265] on li "Замовлення-дублікат" at bounding box center [377, 266] width 221 height 18
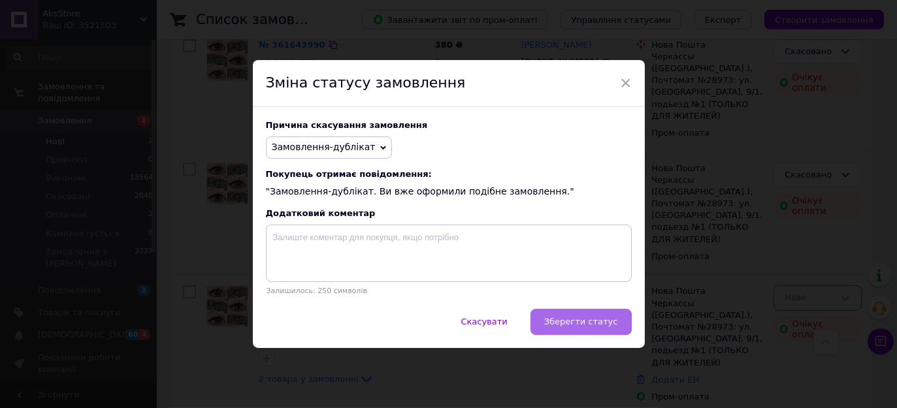
click at [582, 321] on span "Зберегти статус" at bounding box center [581, 322] width 74 height 10
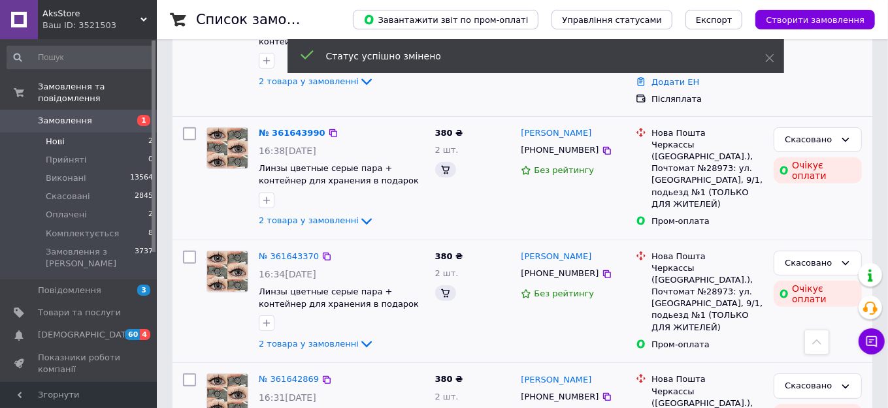
scroll to position [165, 0]
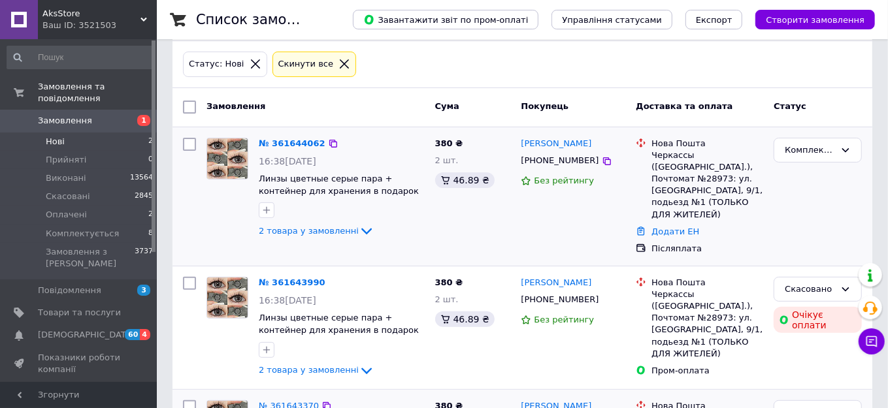
click at [59, 136] on span "Нові" at bounding box center [55, 142] width 19 height 12
click at [75, 154] on span "Прийняті" at bounding box center [66, 160] width 41 height 12
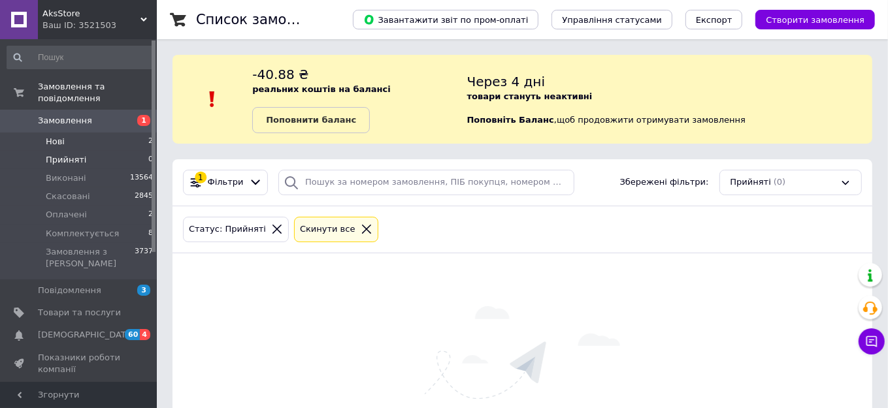
click at [54, 136] on span "Нові" at bounding box center [55, 142] width 19 height 12
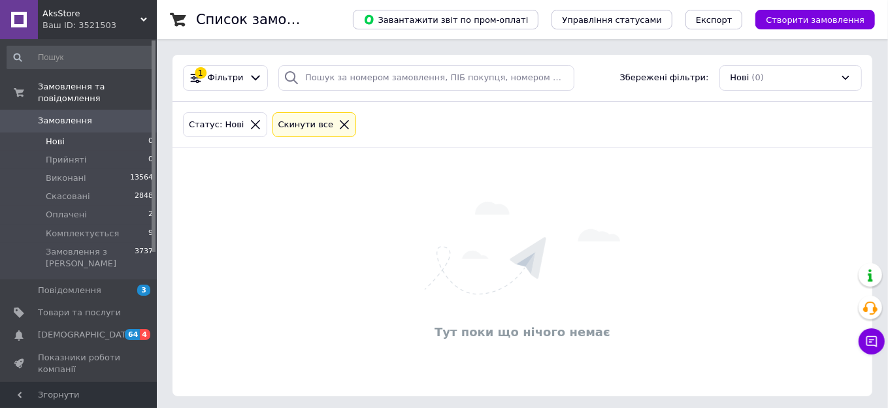
click at [62, 136] on span "Нові" at bounding box center [55, 142] width 19 height 12
click at [69, 209] on span "Оплачені" at bounding box center [66, 215] width 41 height 12
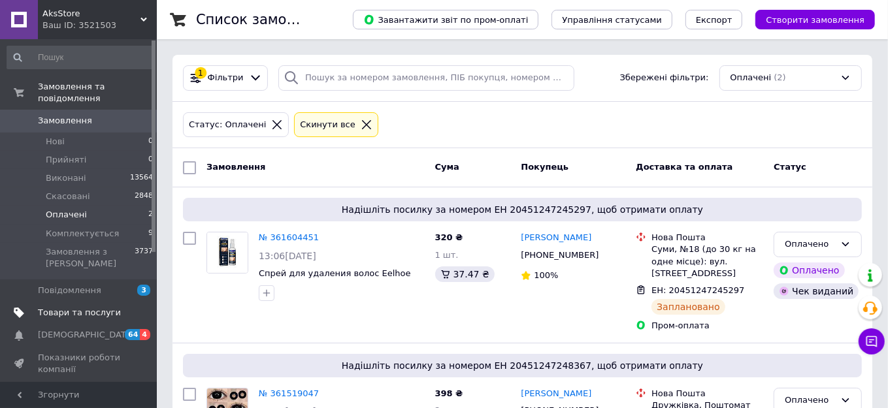
click at [76, 307] on span "Товари та послуги" at bounding box center [79, 313] width 83 height 12
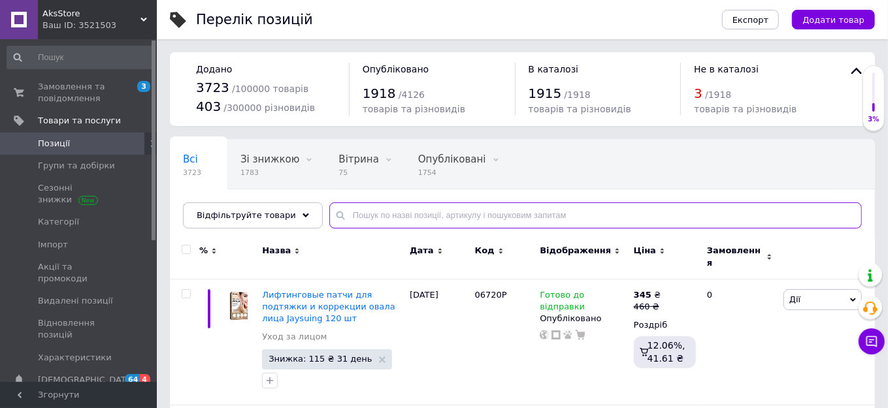
click at [404, 229] on input "text" at bounding box center [595, 216] width 533 height 26
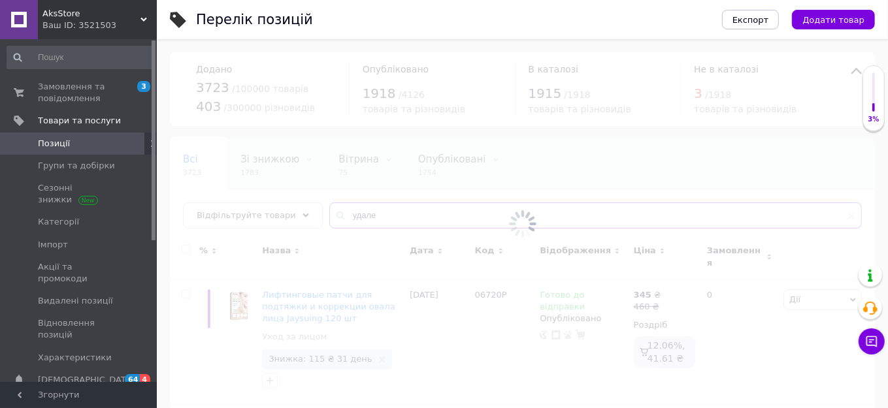
type input "удале"
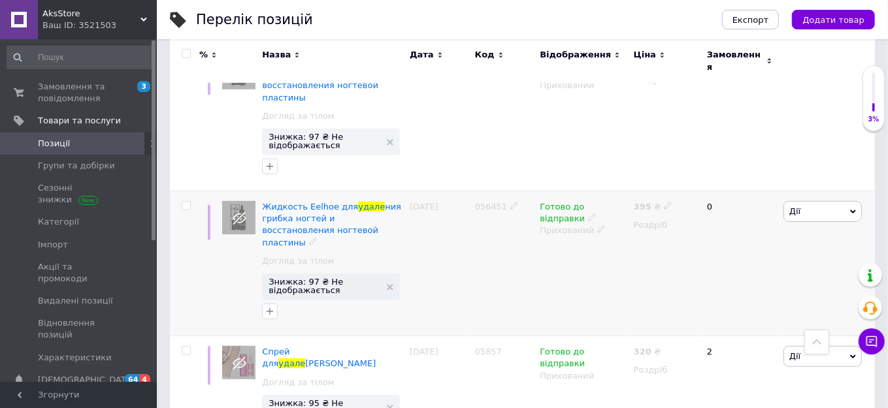
scroll to position [654, 0]
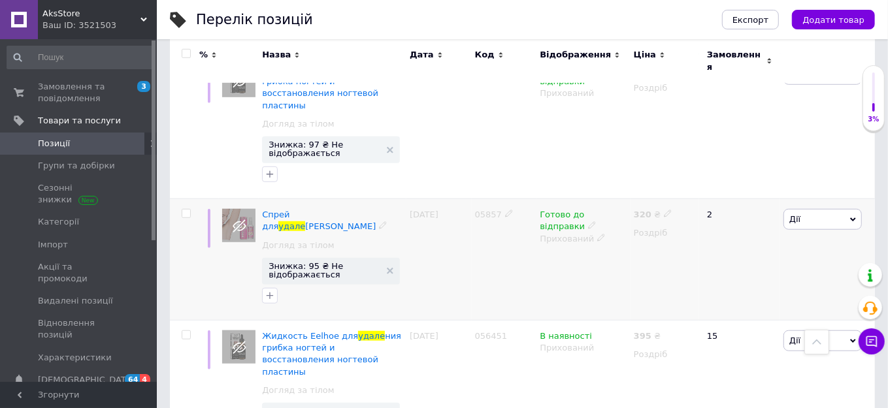
click at [233, 220] on use at bounding box center [239, 226] width 13 height 12
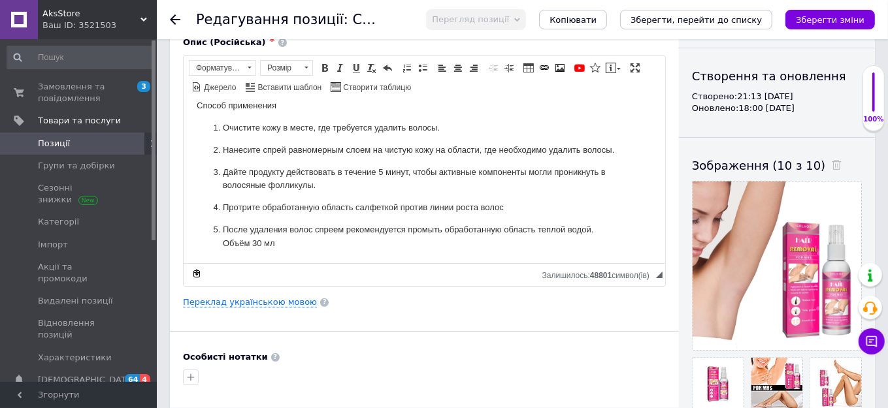
scroll to position [237, 0]
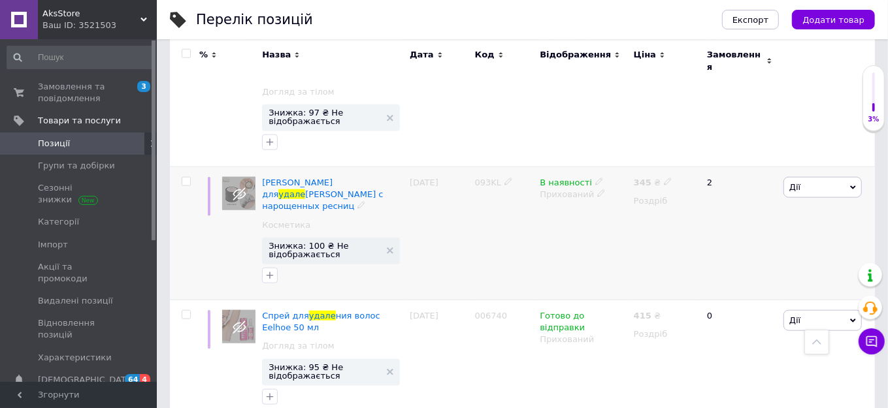
scroll to position [1069, 0]
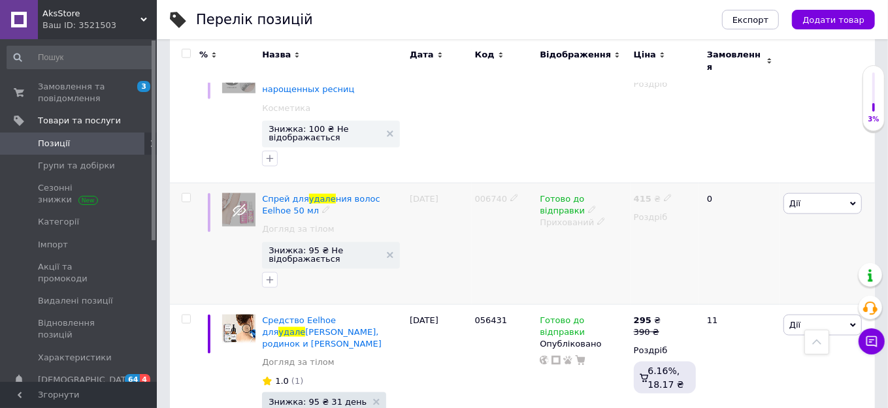
click at [597, 218] on use at bounding box center [600, 221] width 7 height 7
click at [587, 239] on li "Опубліковано" at bounding box center [581, 248] width 92 height 18
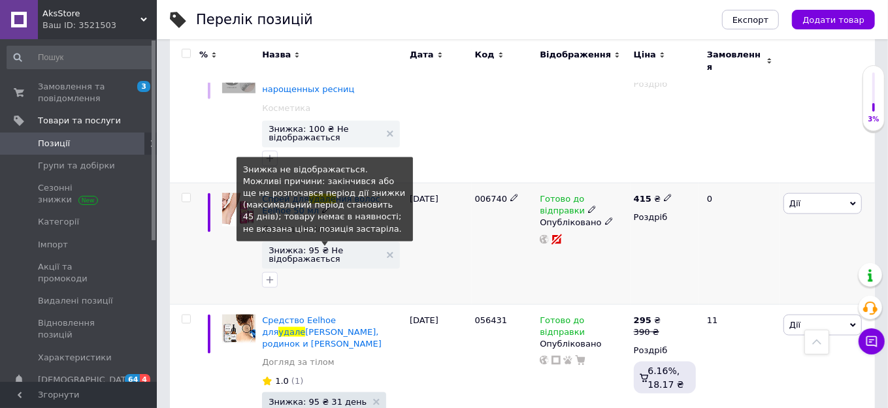
click at [291, 246] on span "Знижка: 95 ₴ Не відображається" at bounding box center [325, 254] width 112 height 17
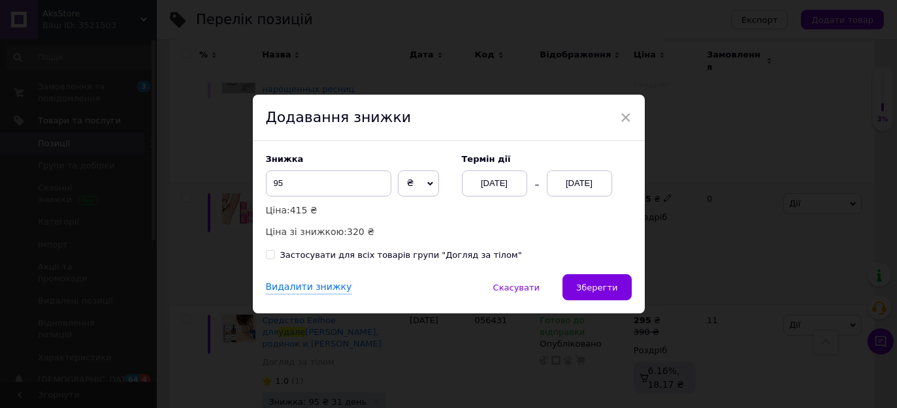
click at [578, 182] on div "[DATE]" at bounding box center [579, 184] width 65 height 26
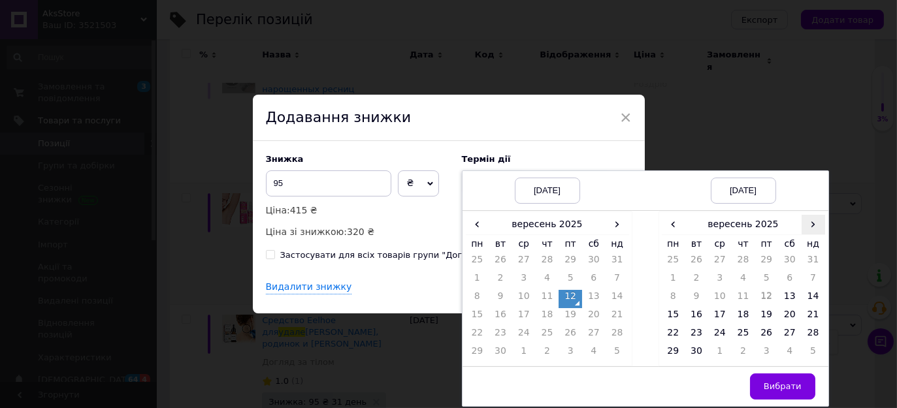
click at [812, 219] on span "›" at bounding box center [814, 224] width 24 height 19
click at [675, 293] on td "13" at bounding box center [674, 299] width 24 height 18
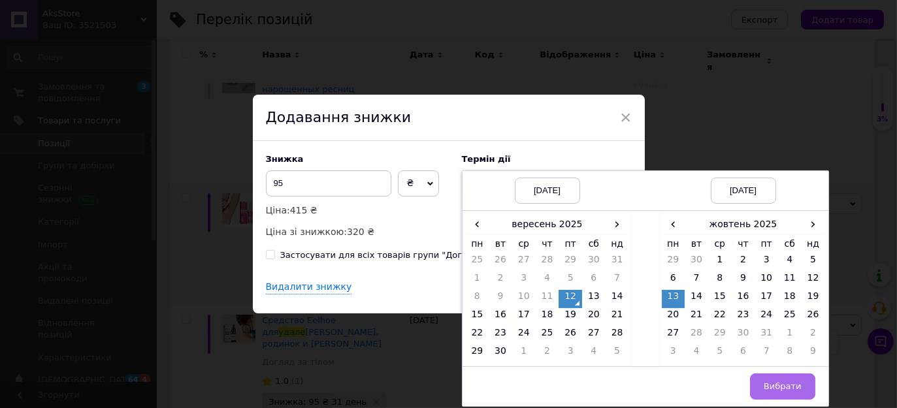
click at [779, 382] on span "Вибрати" at bounding box center [783, 387] width 38 height 10
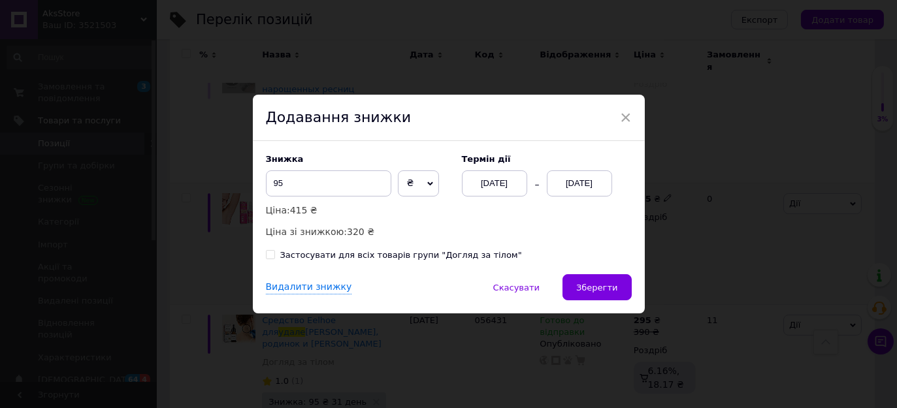
click at [633, 291] on div "Видалити знижку   Скасувати   Зберегти" at bounding box center [449, 293] width 392 height 39
click at [601, 290] on span "Зберегти" at bounding box center [596, 288] width 41 height 10
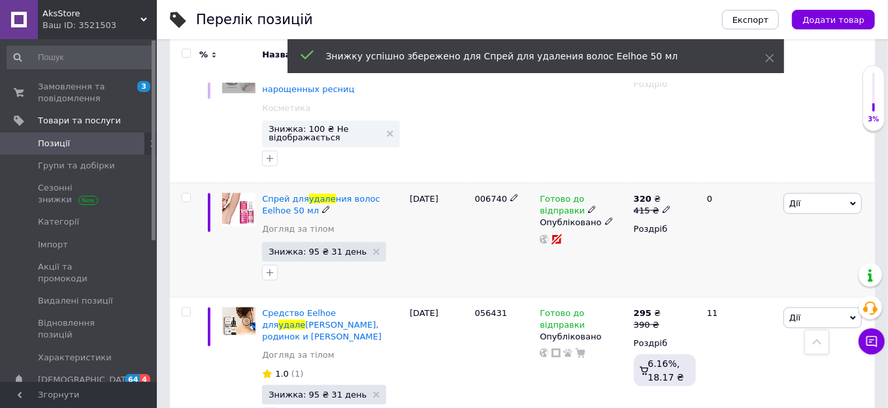
click at [664, 207] on use at bounding box center [666, 210] width 7 height 7
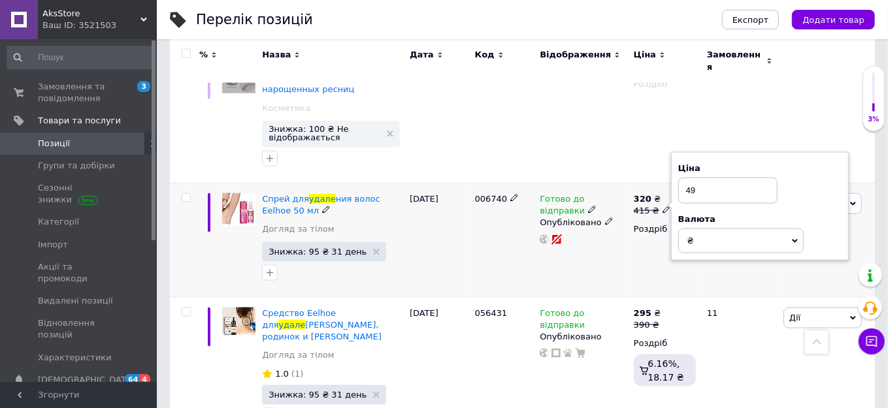
type input "495"
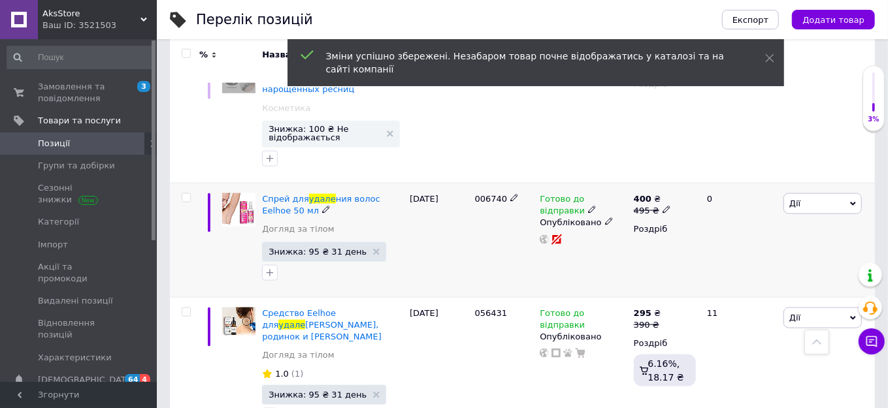
click at [663, 206] on icon at bounding box center [667, 210] width 8 height 8
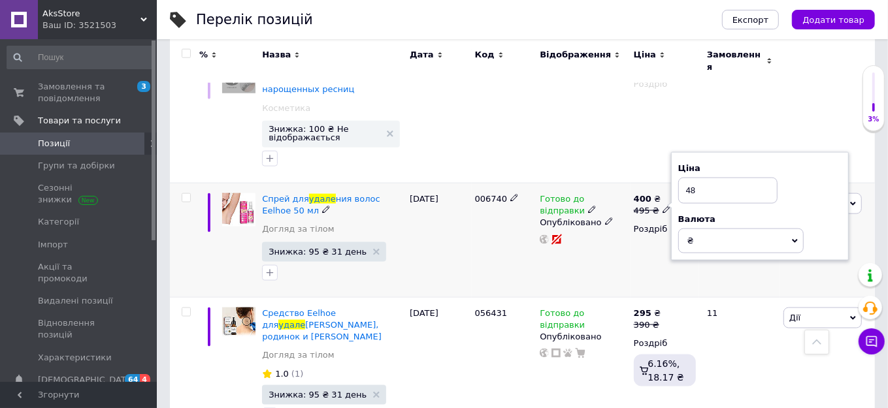
type input "485"
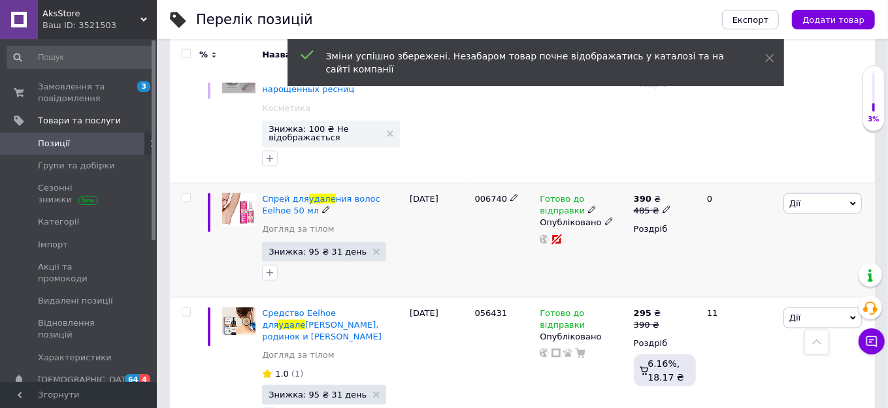
click at [663, 206] on icon at bounding box center [667, 210] width 8 height 8
type input "480"
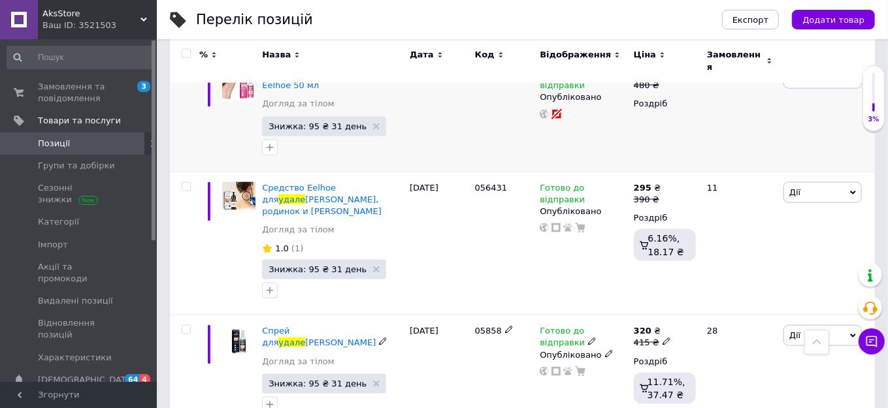
scroll to position [1188, 0]
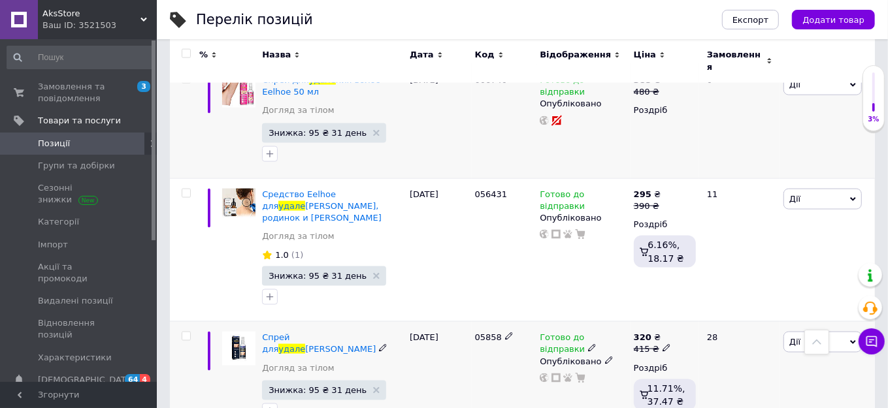
click at [605, 357] on icon at bounding box center [609, 361] width 8 height 8
click at [585, 378] on li "Прихований" at bounding box center [581, 387] width 92 height 18
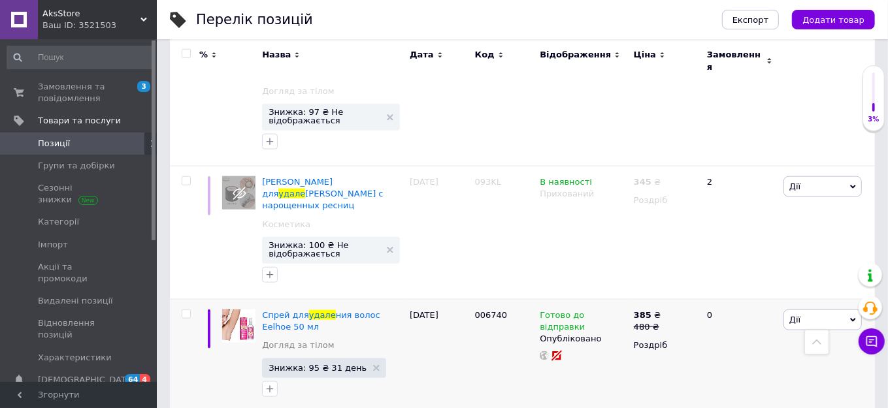
scroll to position [950, 0]
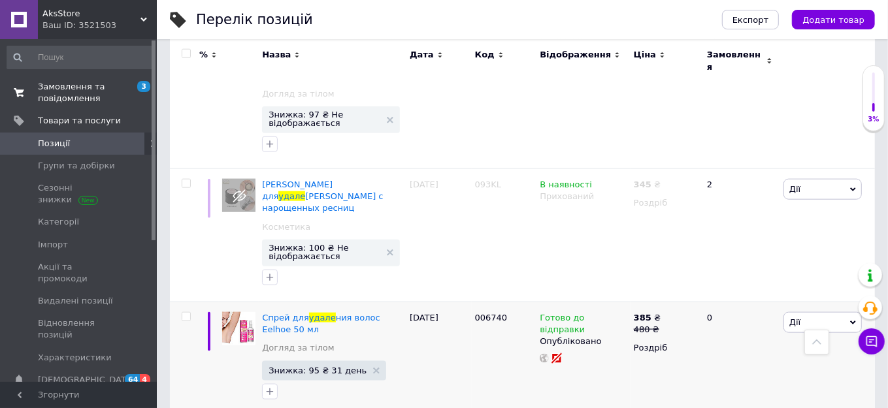
click at [63, 91] on span "Замовлення та повідомлення" at bounding box center [79, 93] width 83 height 24
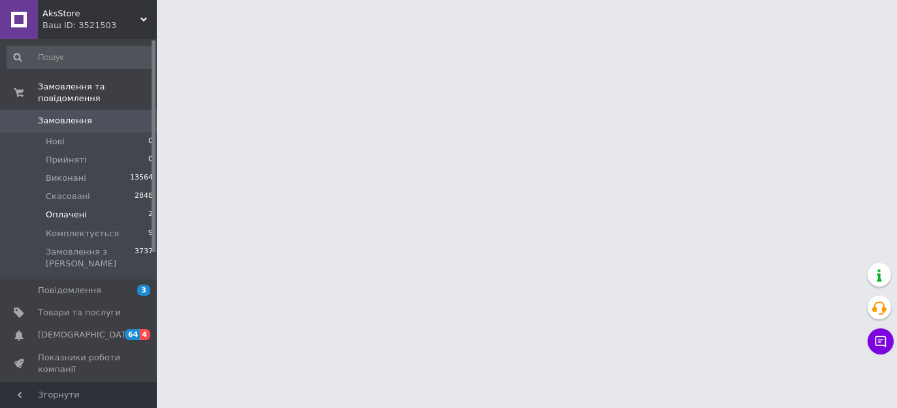
click at [69, 209] on span "Оплачені" at bounding box center [66, 215] width 41 height 12
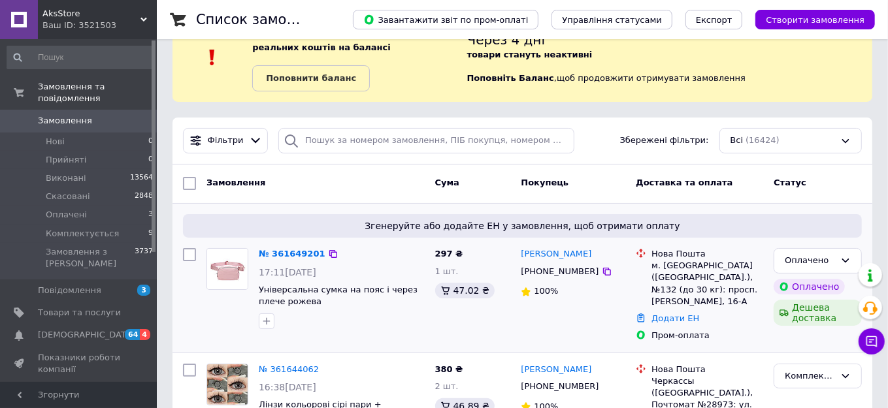
scroll to position [59, 0]
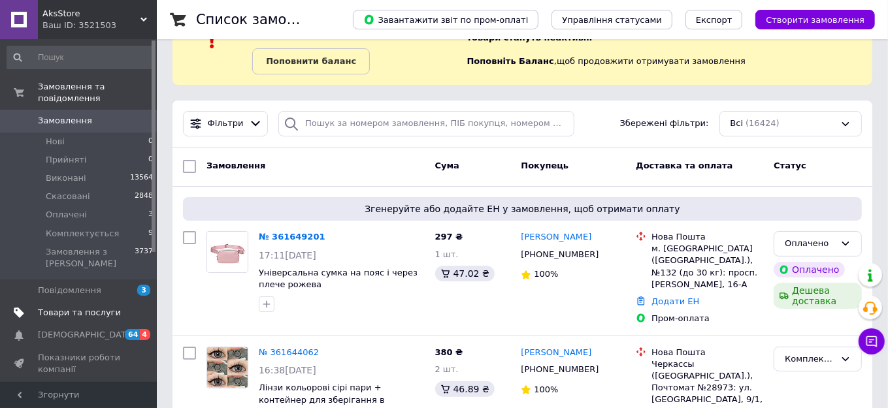
click at [69, 307] on span "Товари та послуги" at bounding box center [79, 313] width 83 height 12
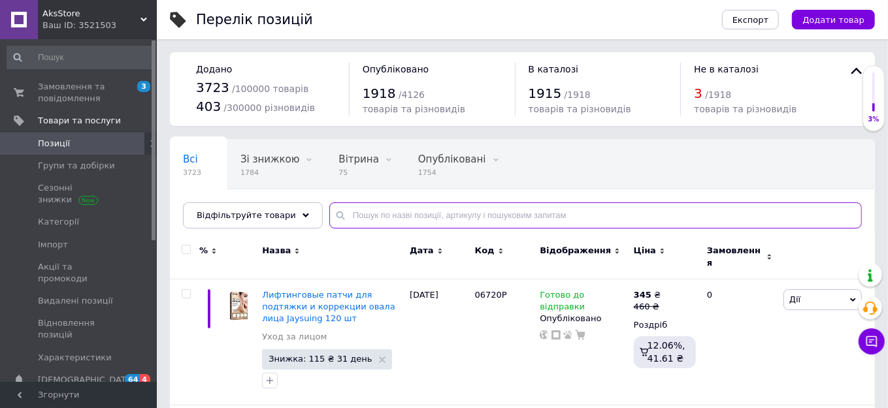
click at [392, 225] on input "text" at bounding box center [595, 216] width 533 height 26
type input "удален"
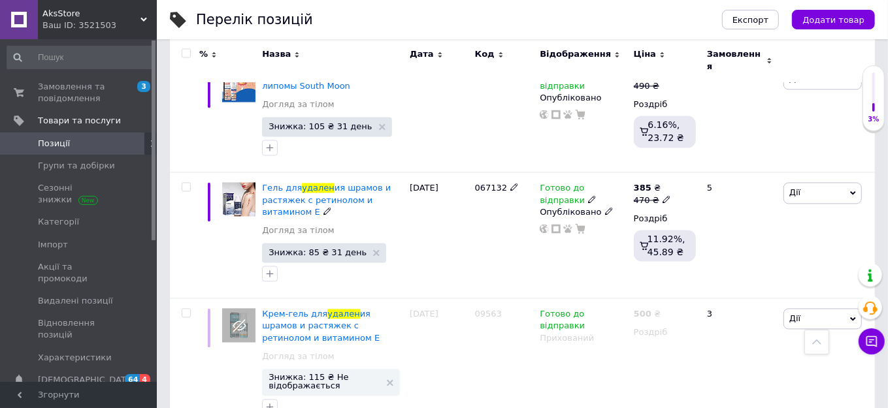
scroll to position [1782, 0]
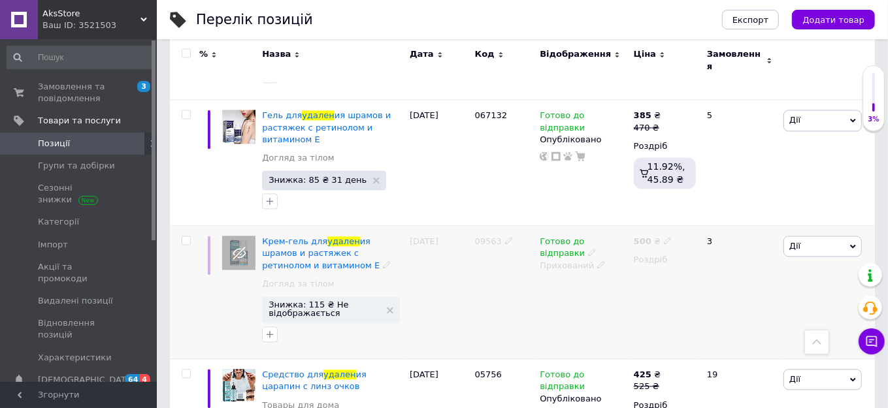
click at [597, 261] on use at bounding box center [600, 264] width 7 height 7
click at [573, 282] on li "Опубліковано" at bounding box center [581, 291] width 92 height 18
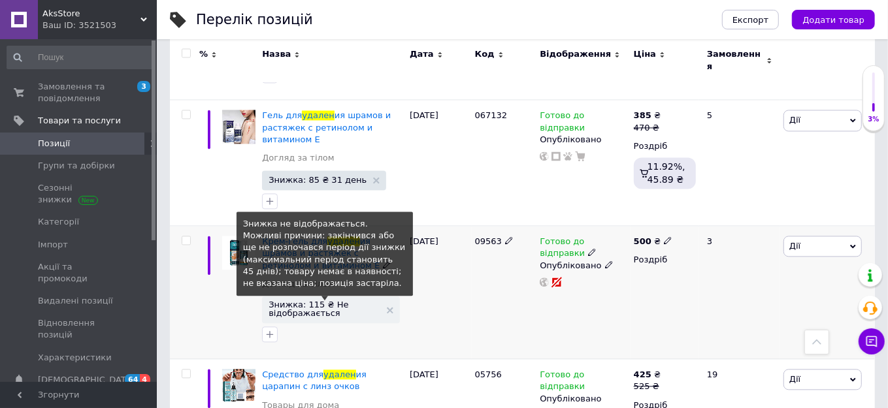
click at [323, 301] on span "Знижка: 115 ₴ Не відображається" at bounding box center [325, 309] width 112 height 17
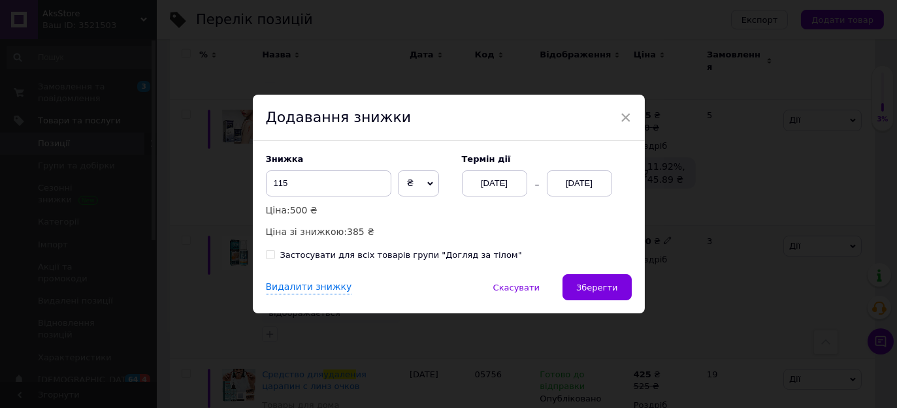
click at [565, 179] on div "[DATE]" at bounding box center [579, 184] width 65 height 26
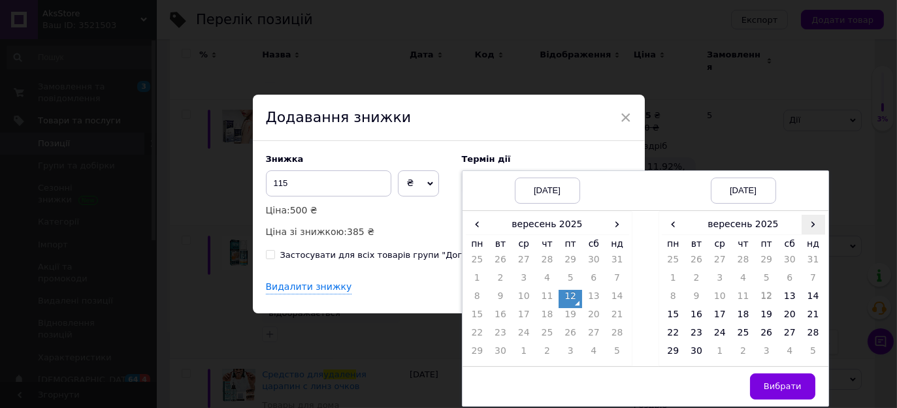
click at [812, 220] on span "›" at bounding box center [814, 224] width 24 height 19
click at [674, 292] on td "13" at bounding box center [674, 299] width 24 height 18
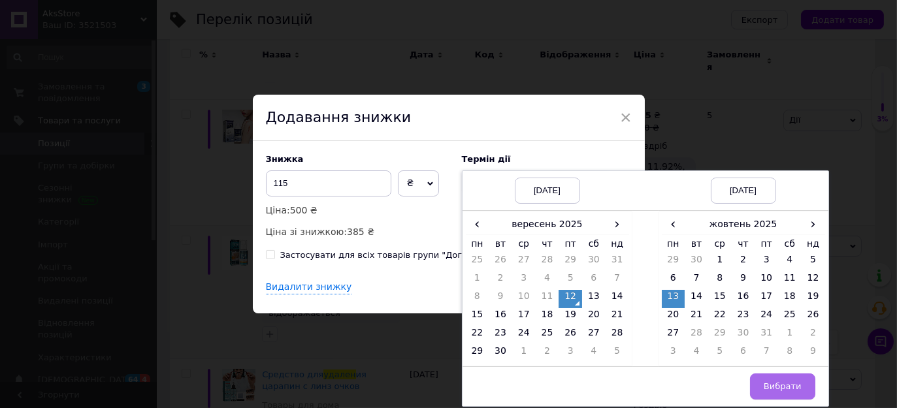
click at [767, 382] on span "Вибрати" at bounding box center [783, 387] width 38 height 10
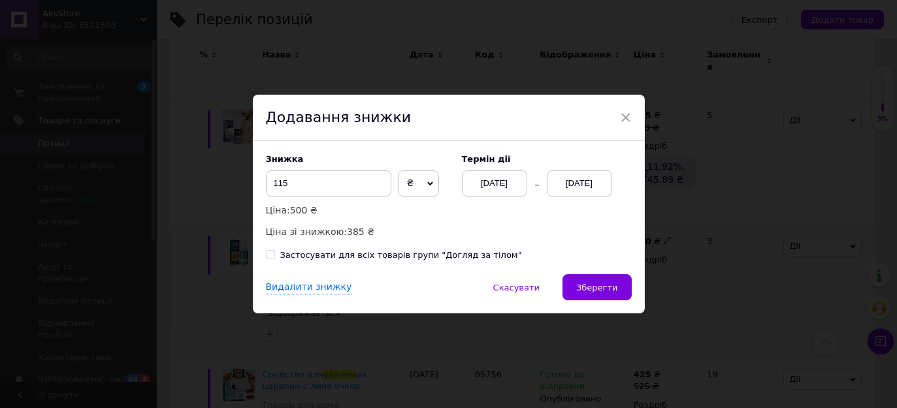
click at [621, 292] on button "Зберегти" at bounding box center [597, 287] width 69 height 26
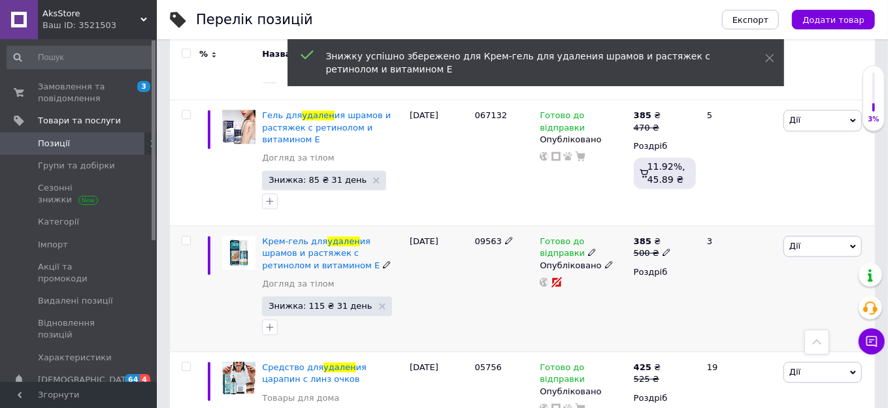
click at [187, 226] on div at bounding box center [184, 289] width 29 height 126
click at [190, 236] on span at bounding box center [186, 240] width 9 height 9
click at [190, 237] on input "checkbox" at bounding box center [186, 241] width 8 height 8
checkbox input "true"
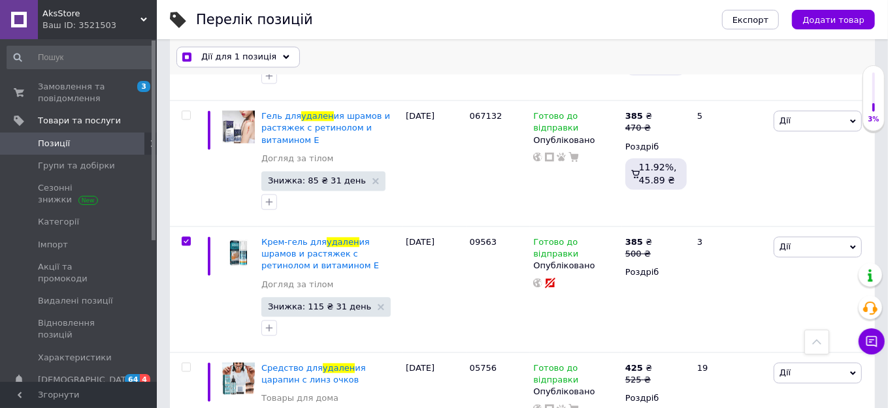
click at [231, 63] on div "Дії для 1 позиція" at bounding box center [238, 57] width 124 height 21
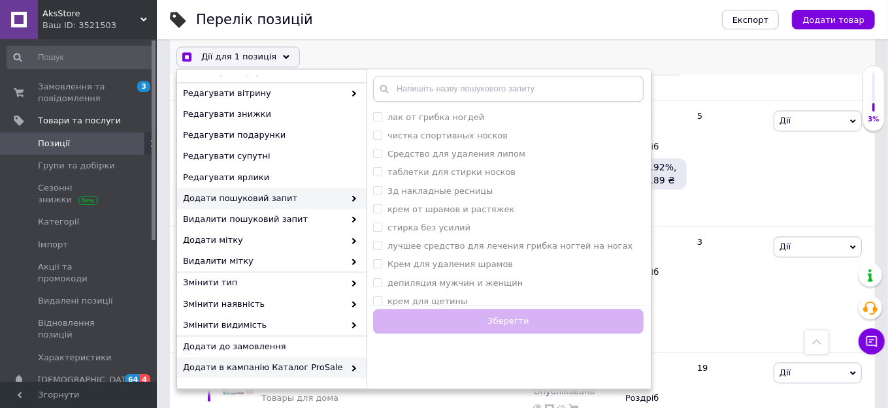
scroll to position [162, 0]
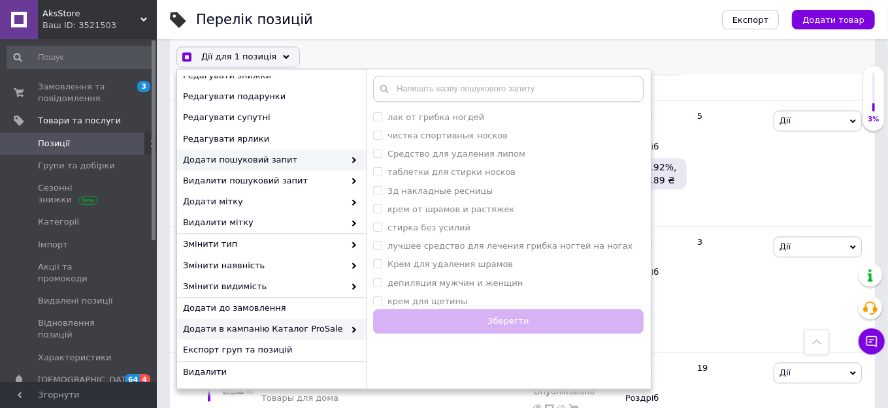
checkbox input "true"
click at [284, 331] on span "Додати в кампанію Каталог ProSale" at bounding box center [263, 330] width 161 height 12
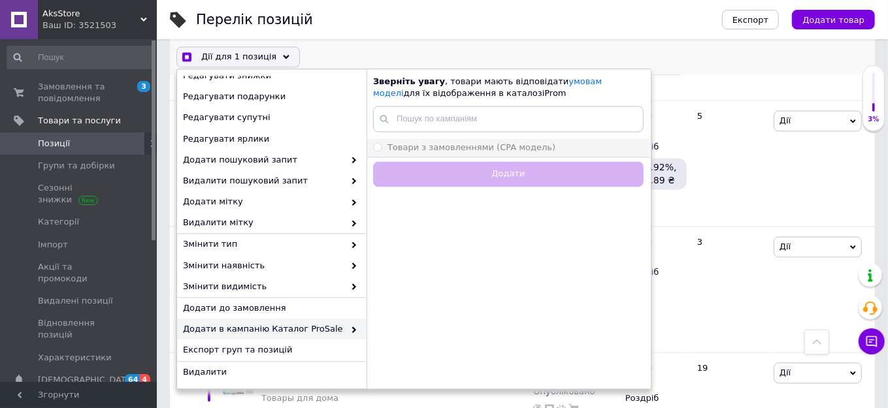
click at [377, 144] on input "Товари з замовленнями (CPA модель)" at bounding box center [377, 147] width 8 height 8
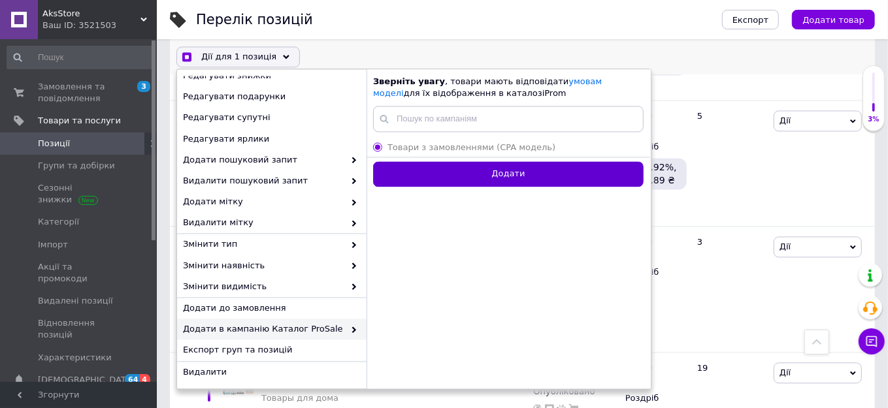
click at [436, 180] on button "Додати" at bounding box center [508, 174] width 271 height 25
radio input "false"
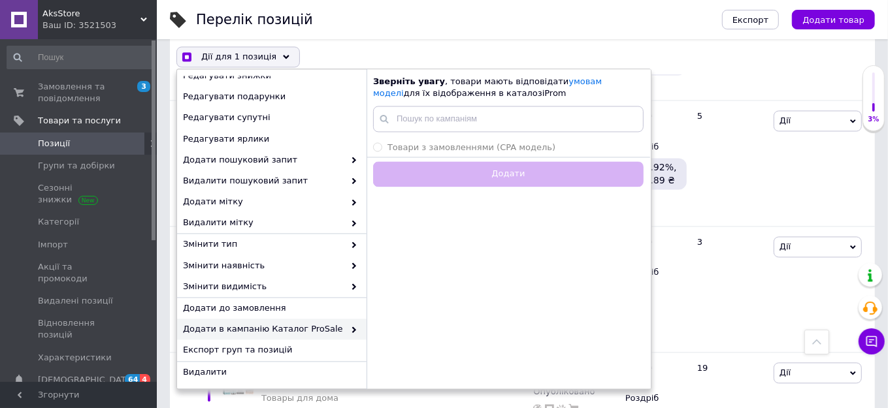
checkbox input "false"
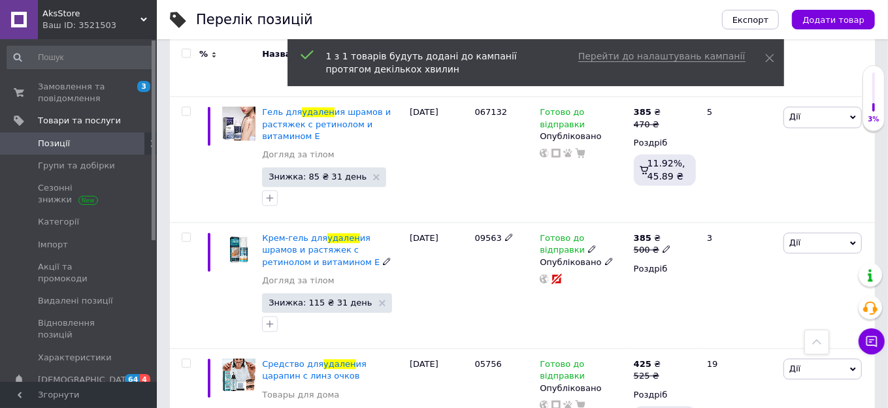
scroll to position [1782, 0]
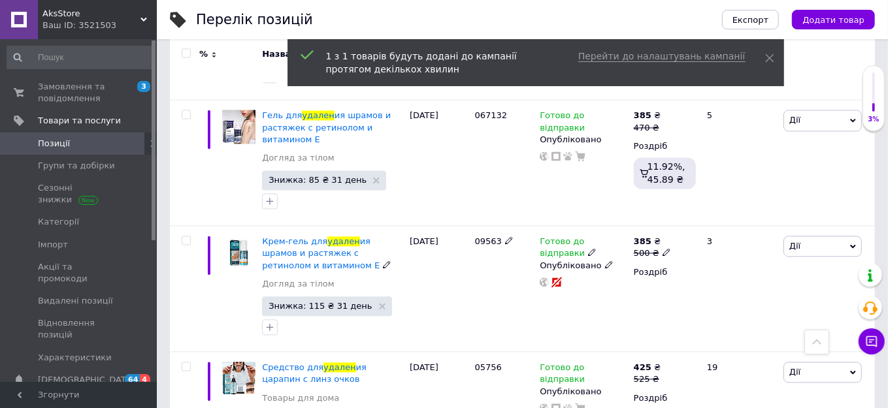
drag, startPoint x: 497, startPoint y: 139, endPoint x: 461, endPoint y: 143, distance: 36.2
click at [461, 226] on div "Крем-гель для удален [PERSON_NAME] и растяжек с ретинолом и витамином E Догляд …" at bounding box center [522, 289] width 705 height 126
copy div "09563"
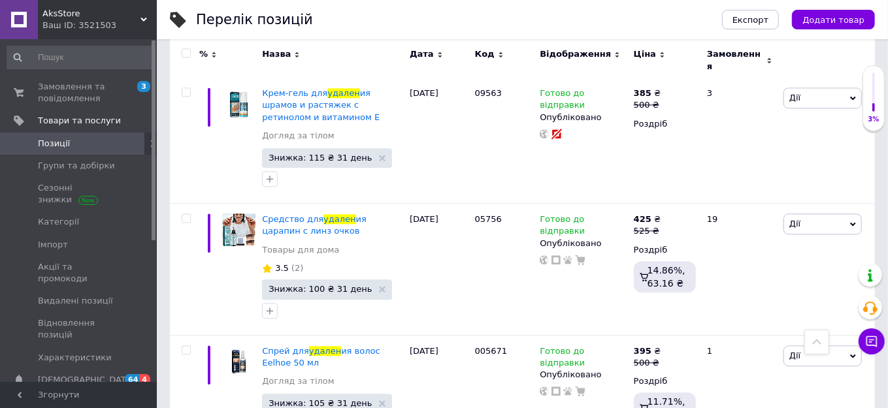
scroll to position [1912, 0]
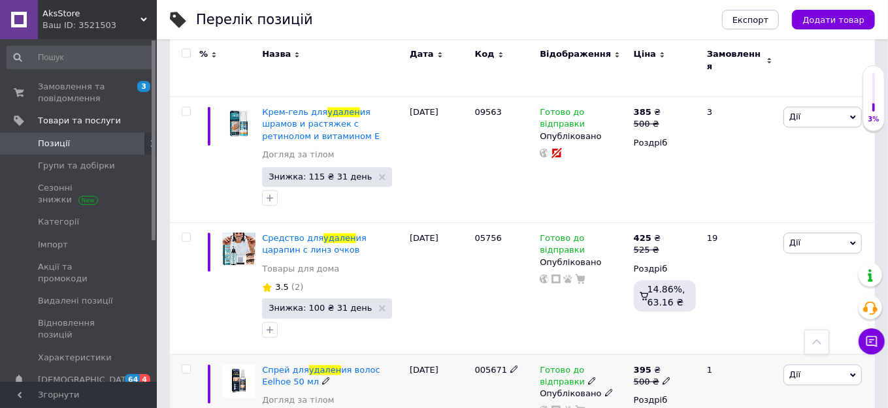
drag, startPoint x: 502, startPoint y: 269, endPoint x: 456, endPoint y: 266, distance: 46.5
click at [456, 354] on div "Спрей для удален ия волос Eelhoe 50 мл Догляд за тілом Знижка: 105 ₴ 31 день [D…" at bounding box center [522, 411] width 705 height 114
copy div "005671"
click at [238, 365] on img at bounding box center [238, 381] width 33 height 33
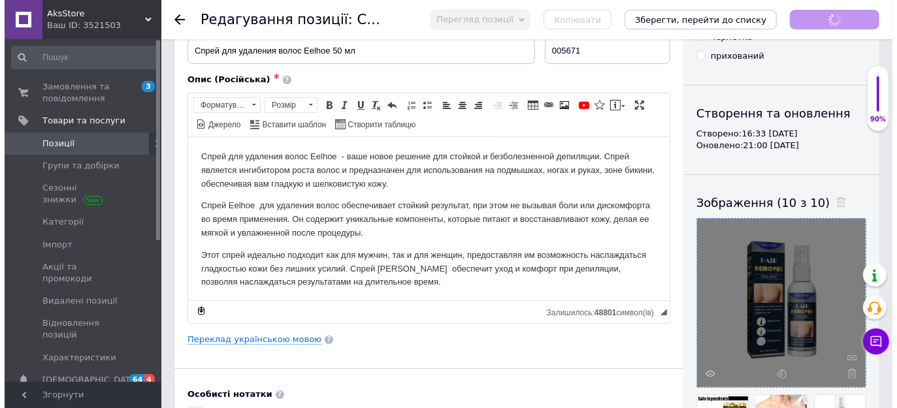
scroll to position [178, 0]
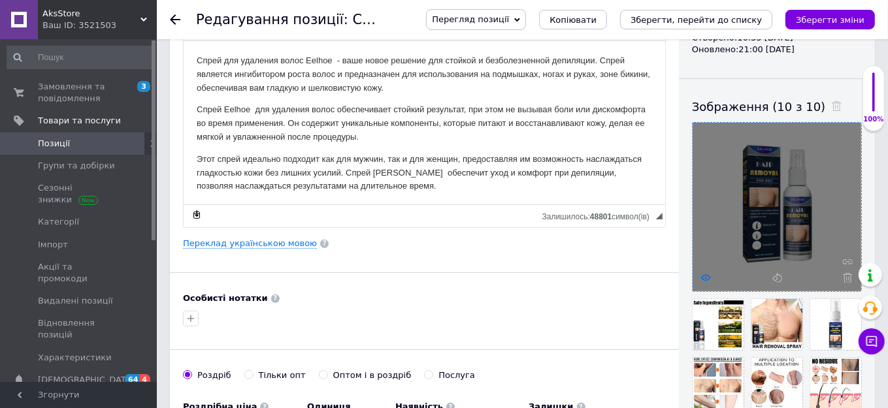
click at [707, 279] on use at bounding box center [706, 277] width 10 height 7
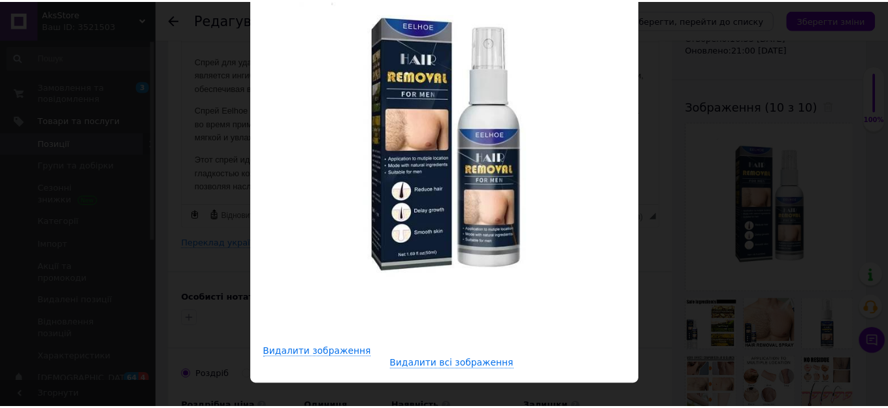
scroll to position [0, 0]
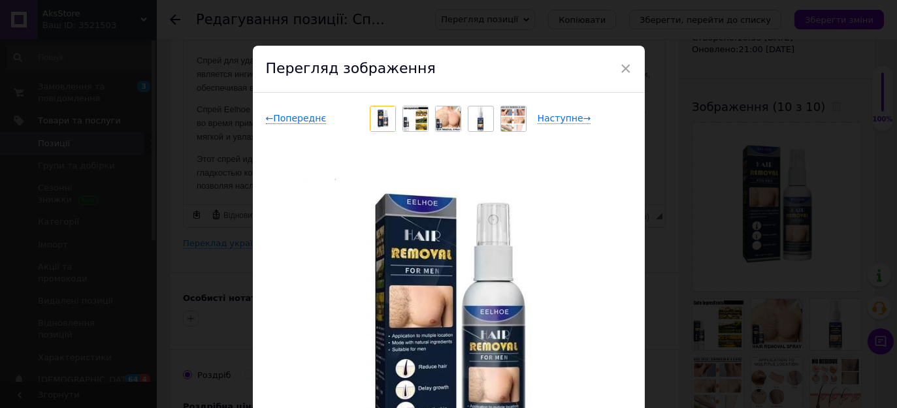
click at [617, 69] on div "Перегляд зображення" at bounding box center [449, 69] width 392 height 47
click at [624, 65] on span "×" at bounding box center [626, 69] width 12 height 22
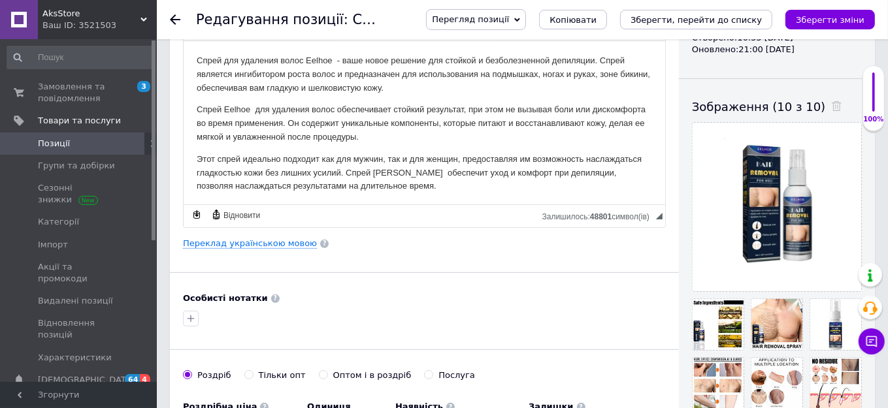
click at [173, 18] on icon at bounding box center [175, 19] width 10 height 10
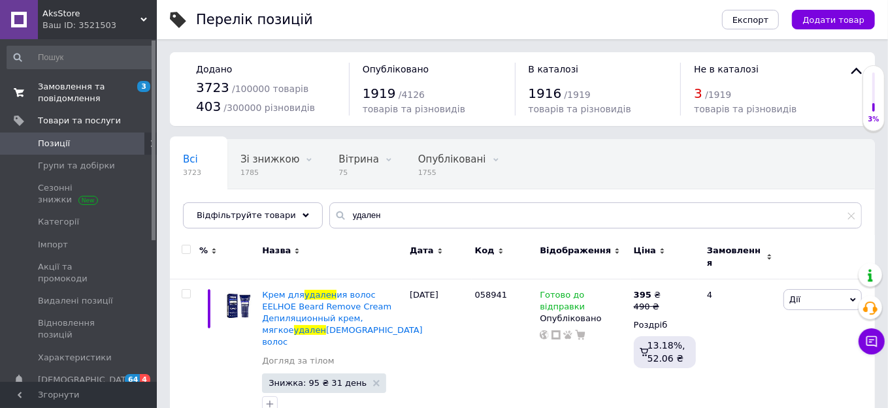
click at [46, 95] on span "Замовлення та повідомлення" at bounding box center [79, 93] width 83 height 24
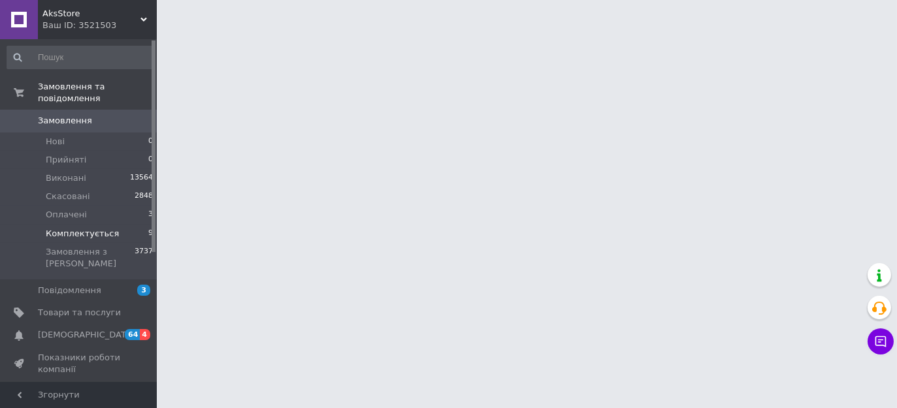
click at [86, 228] on span "Комплектується" at bounding box center [82, 234] width 73 height 12
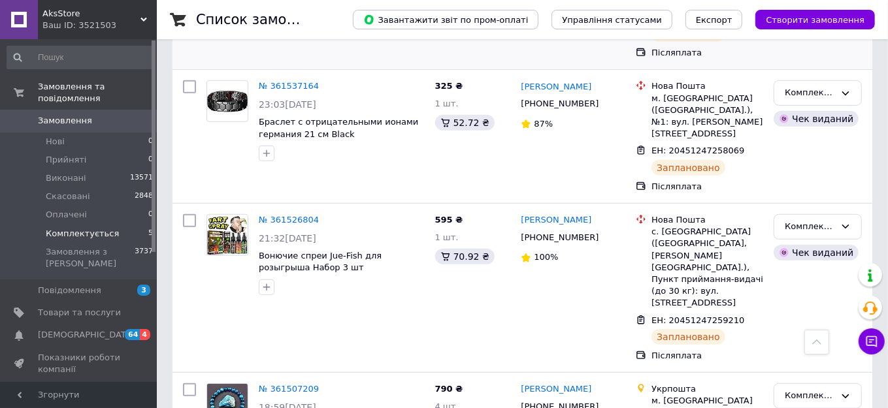
scroll to position [535, 0]
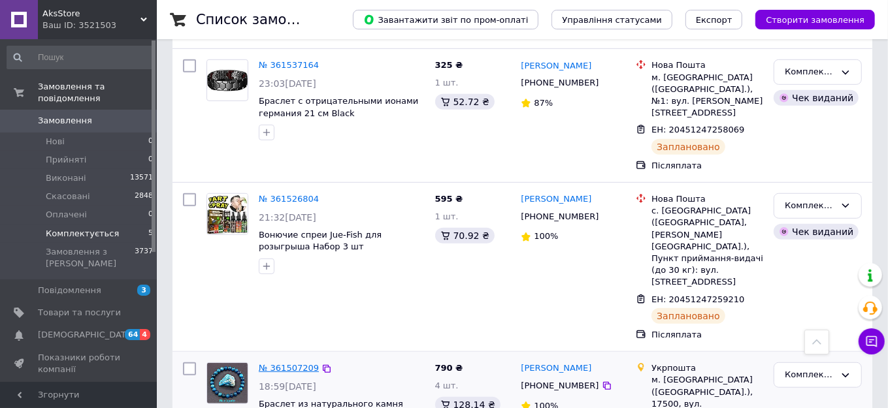
click at [290, 363] on link "№ 361507209" at bounding box center [289, 368] width 60 height 10
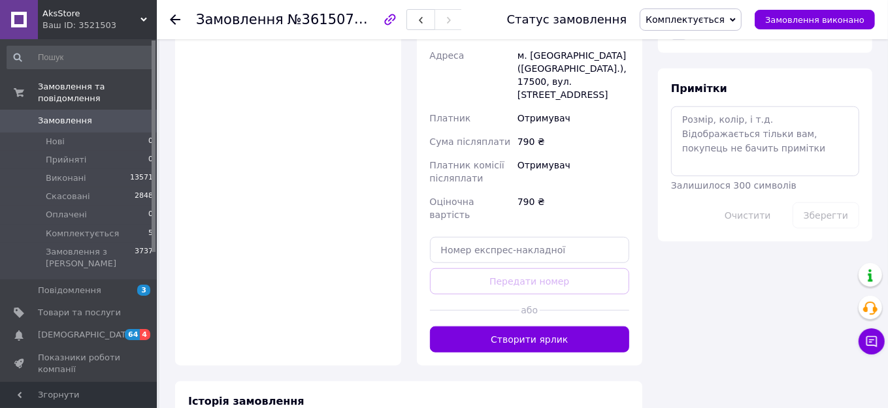
scroll to position [712, 0]
drag, startPoint x: 538, startPoint y: 141, endPoint x: 604, endPoint y: 139, distance: 66.0
click at [604, 43] on div "[PERSON_NAME] [PHONE_NUMBER]" at bounding box center [573, 25] width 117 height 37
copy div "0664421293"
drag, startPoint x: 552, startPoint y: 121, endPoint x: 618, endPoint y: 120, distance: 65.4
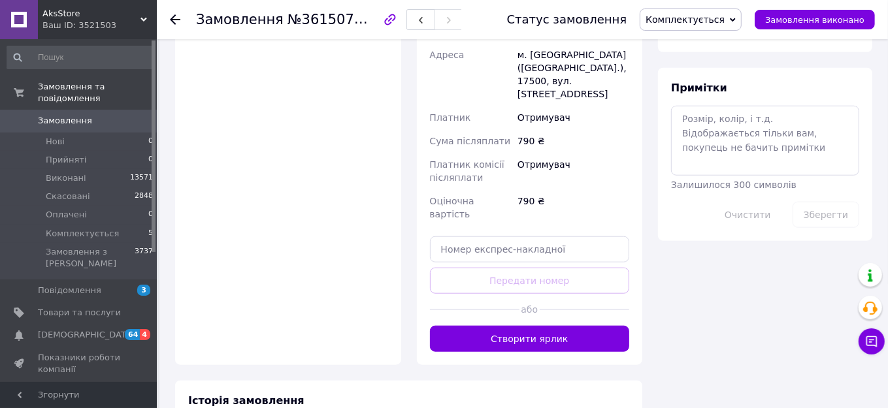
click at [618, 43] on div "[PERSON_NAME] [PHONE_NUMBER]" at bounding box center [573, 25] width 117 height 37
copy div "[PERSON_NAME]"
drag, startPoint x: 547, startPoint y: 198, endPoint x: 514, endPoint y: 201, distance: 32.8
click at [515, 106] on div "м. [GEOGRAPHIC_DATA] ([GEOGRAPHIC_DATA].), 17500, вул. [STREET_ADDRESS]" at bounding box center [573, 74] width 117 height 63
copy div "17500"
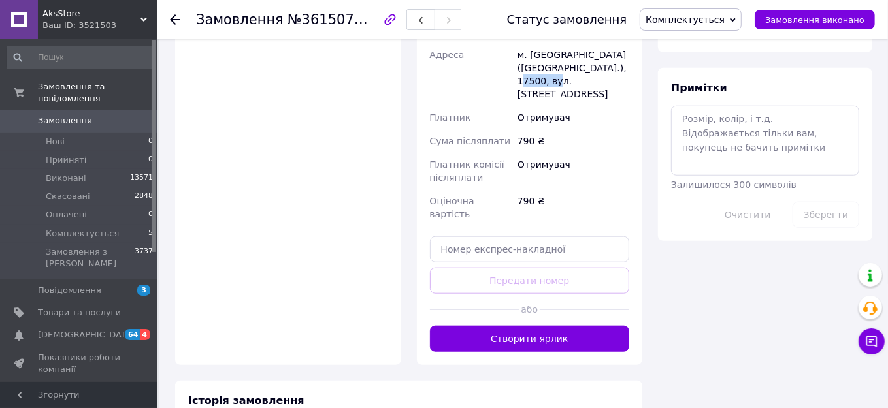
drag, startPoint x: 577, startPoint y: 198, endPoint x: 620, endPoint y: 203, distance: 42.8
click at [620, 106] on div "м. [GEOGRAPHIC_DATA] ([GEOGRAPHIC_DATA].), 17500, вул. [STREET_ADDRESS]" at bounding box center [573, 74] width 117 height 63
copy div "Київська"
click at [58, 136] on span "Нові" at bounding box center [55, 142] width 19 height 12
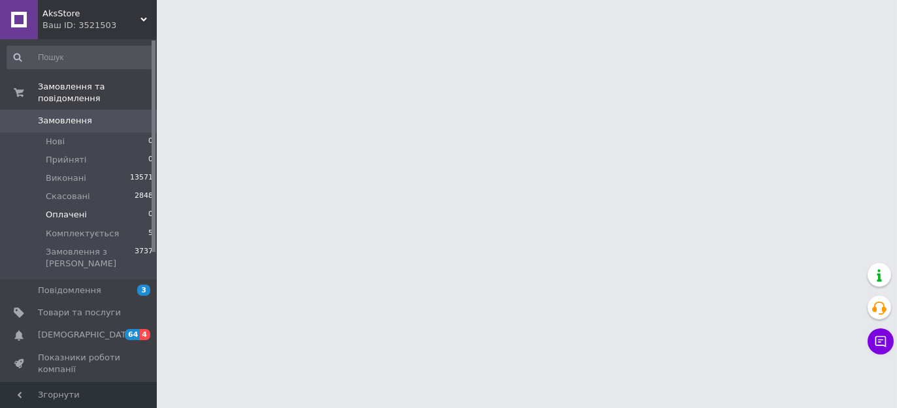
click at [78, 209] on span "Оплачені" at bounding box center [66, 215] width 41 height 12
click at [82, 228] on span "Комплектується" at bounding box center [82, 234] width 73 height 12
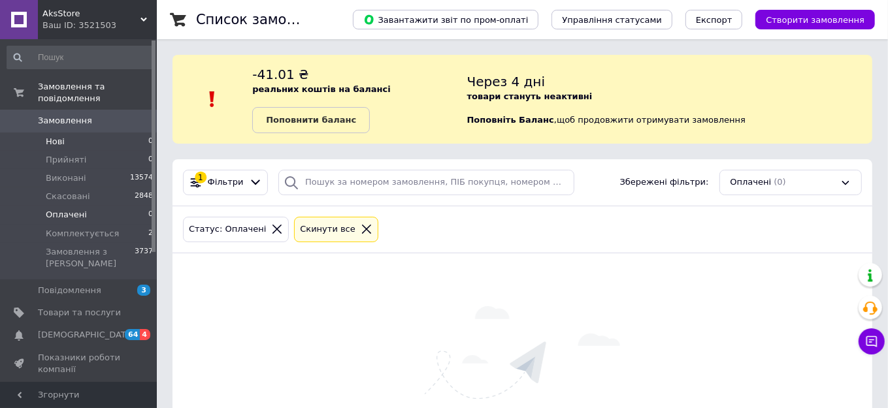
click at [61, 136] on span "Нові" at bounding box center [55, 142] width 19 height 12
click at [78, 209] on li "Оплачені 0" at bounding box center [80, 215] width 161 height 18
click at [78, 228] on span "Комплектується" at bounding box center [82, 234] width 73 height 12
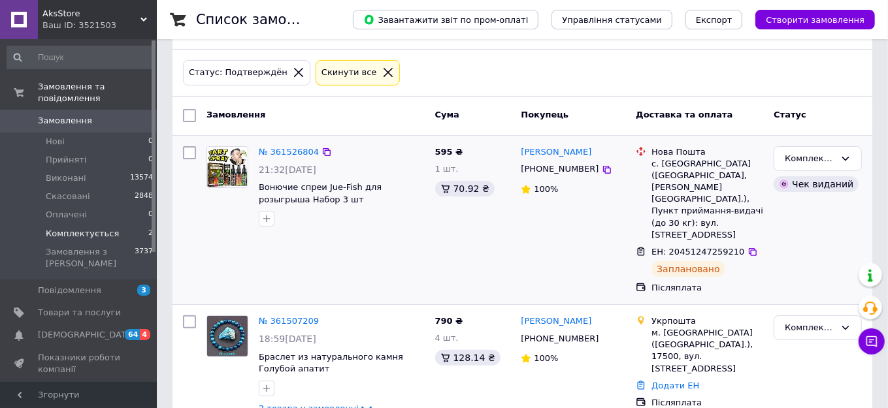
scroll to position [160, 0]
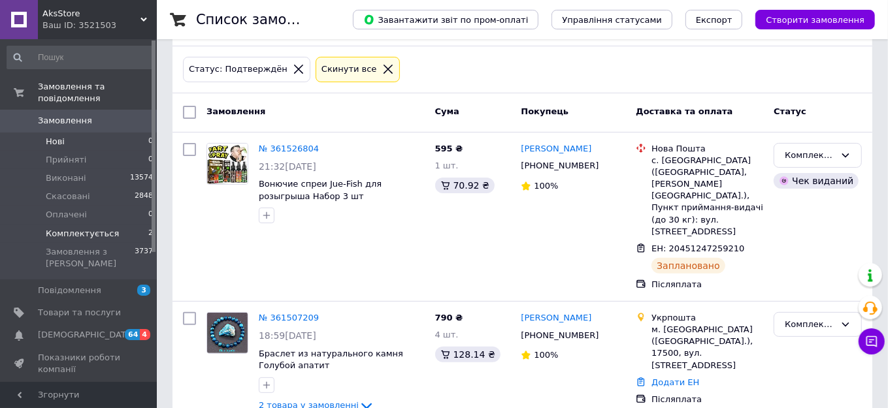
click at [53, 136] on span "Нові" at bounding box center [55, 142] width 19 height 12
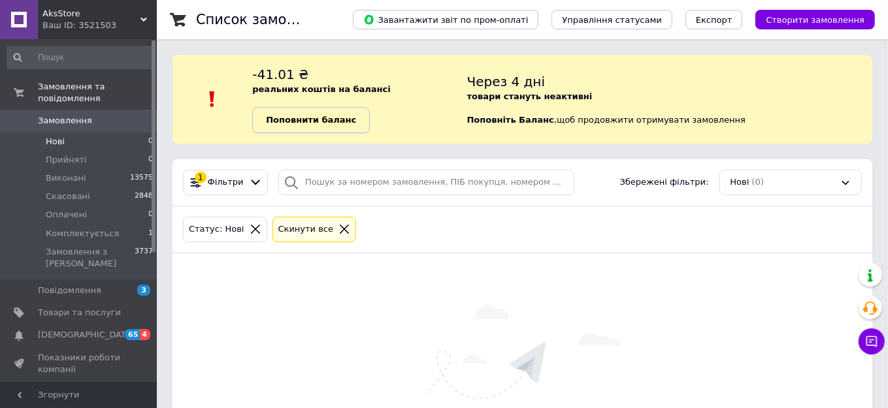
click at [329, 123] on b "Поповнити баланс" at bounding box center [311, 120] width 90 height 10
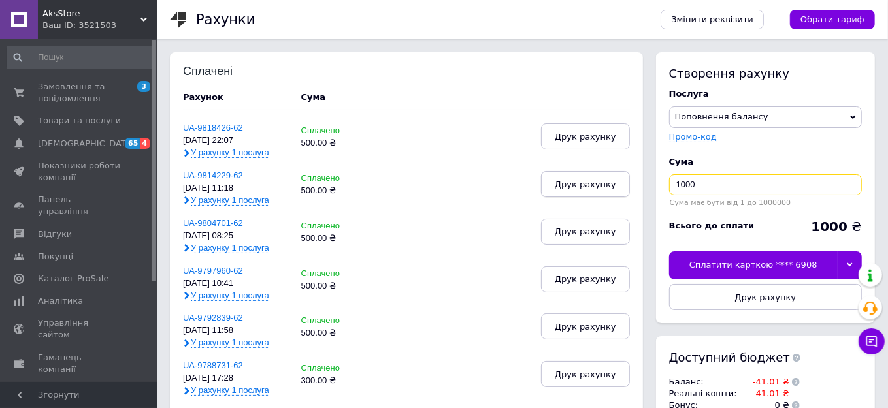
drag, startPoint x: 684, startPoint y: 184, endPoint x: 621, endPoint y: 186, distance: 62.8
type input "500"
click at [705, 263] on div "Сплатити карткою **** 6908" at bounding box center [753, 265] width 169 height 27
